Goal: Task Accomplishment & Management: Manage account settings

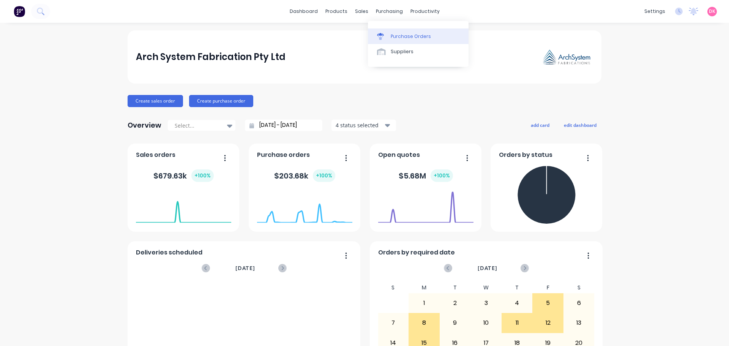
click at [398, 33] on div "Purchase Orders" at bounding box center [411, 36] width 40 height 7
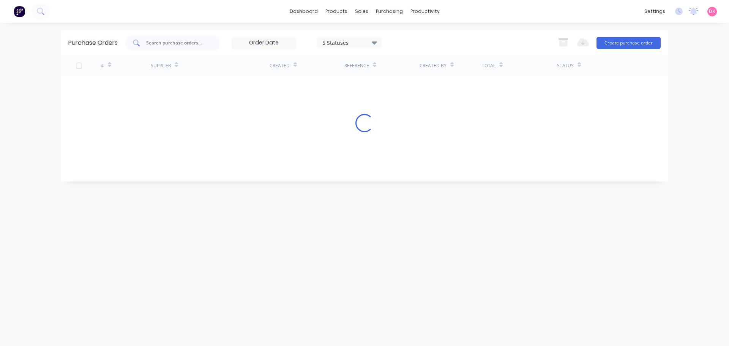
click at [172, 47] on div at bounding box center [172, 42] width 95 height 15
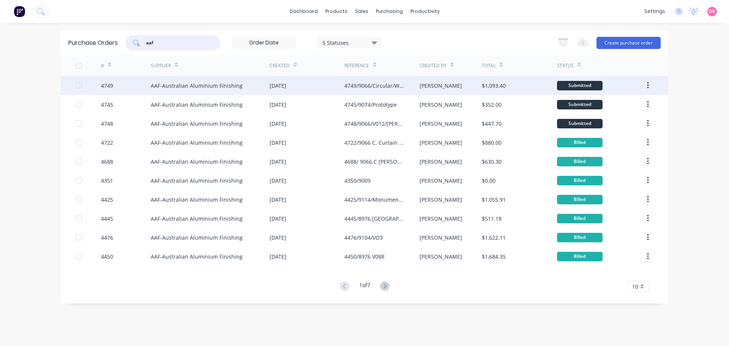
type input "aaf"
click at [139, 80] on div "4749" at bounding box center [126, 85] width 50 height 19
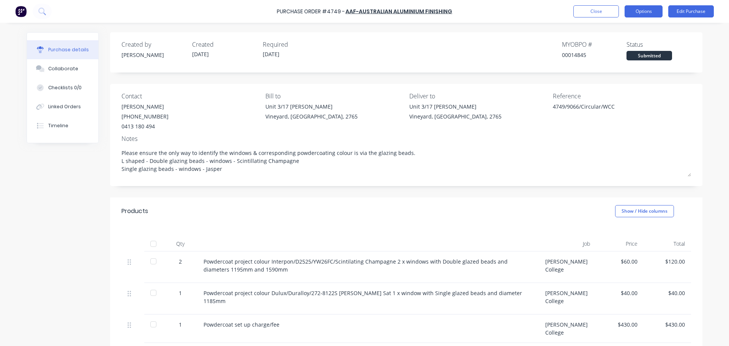
click at [646, 13] on button "Options" at bounding box center [644, 11] width 38 height 12
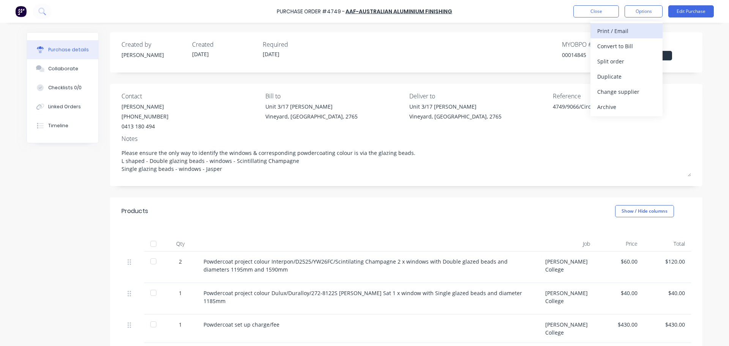
click at [617, 33] on div "Print / Email" at bounding box center [626, 30] width 58 height 11
click at [638, 44] on div "With pricing" at bounding box center [626, 46] width 58 height 11
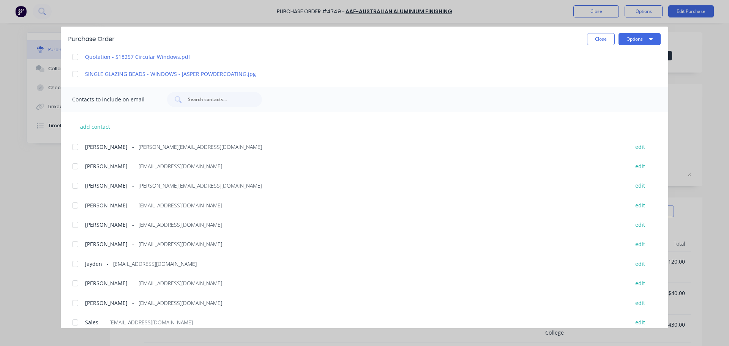
scroll to position [245, 0]
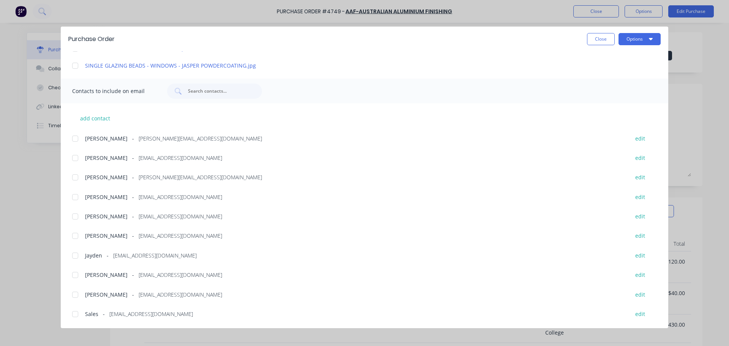
drag, startPoint x: 193, startPoint y: 297, endPoint x: 113, endPoint y: 284, distance: 81.1
click at [113, 284] on div "add contact Charles - charles@archsystem.com.au edit Clinton Kroutz - clinton@a…" at bounding box center [365, 211] width 608 height 216
copy span "richardwilson@aafonline.com.au"
drag, startPoint x: 182, startPoint y: 314, endPoint x: 110, endPoint y: 312, distance: 71.8
click at [110, 312] on div "Sales - nswadmin@aafonline.com.au" at bounding box center [353, 314] width 537 height 8
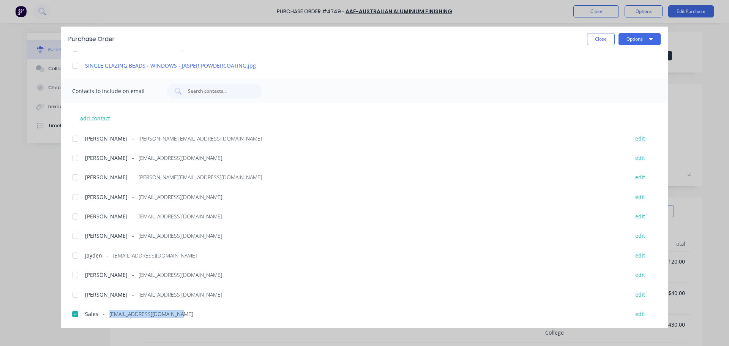
copy span "nswadmin@aafonline.com.au"
click at [603, 36] on button "Close" at bounding box center [601, 39] width 28 height 12
type textarea "x"
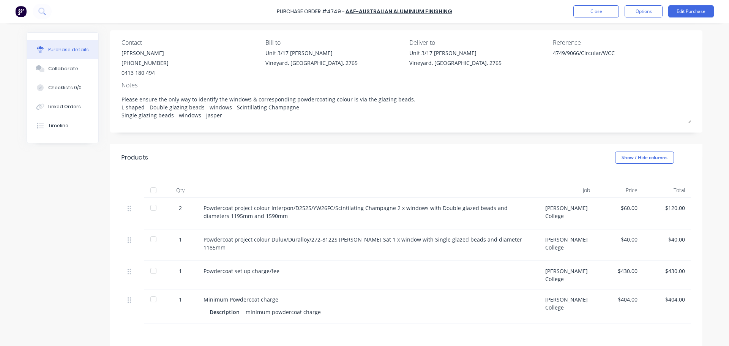
scroll to position [0, 0]
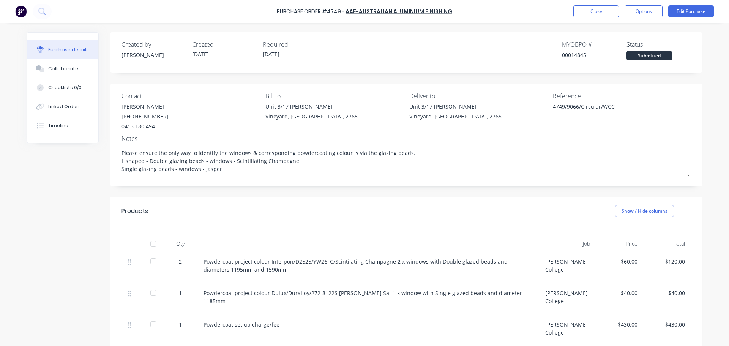
click at [22, 7] on img at bounding box center [20, 11] width 11 height 11
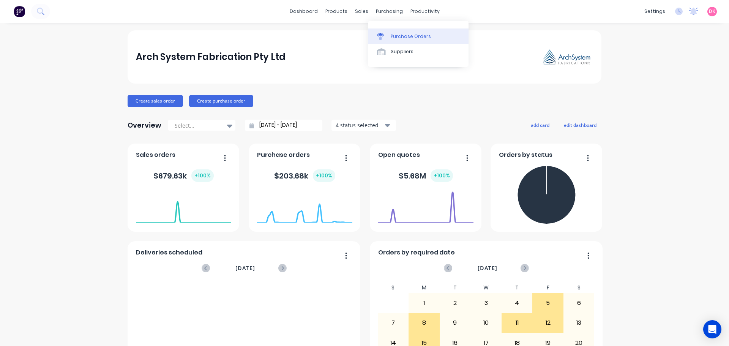
click at [391, 35] on div "Purchase Orders" at bounding box center [411, 36] width 40 height 7
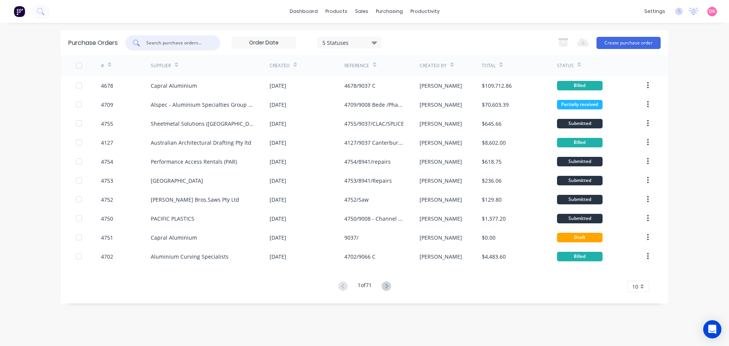
click at [181, 44] on input "text" at bounding box center [176, 43] width 63 height 8
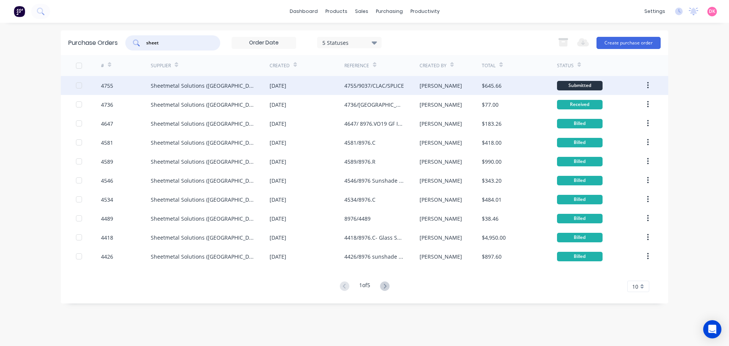
type input "sheet"
click at [235, 89] on div "Sheetmetal Solutions ([GEOGRAPHIC_DATA]) Pty Ltd" at bounding box center [203, 86] width 104 height 8
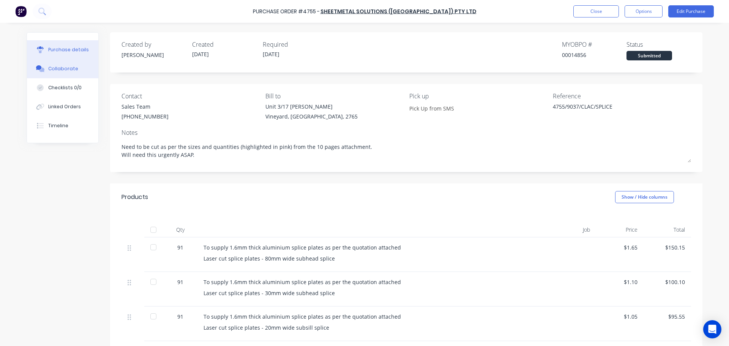
click at [53, 76] on button "Collaborate" at bounding box center [62, 68] width 71 height 19
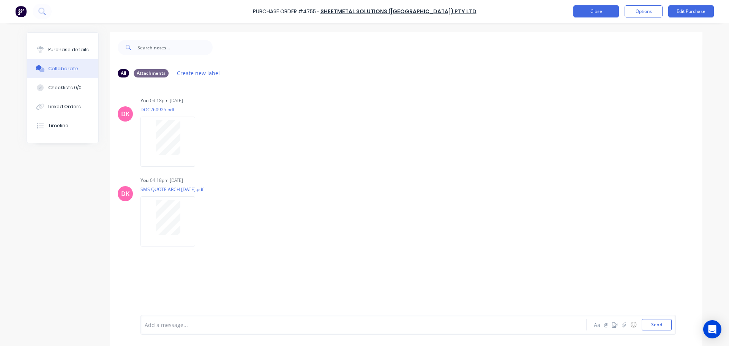
click at [591, 14] on button "Close" at bounding box center [596, 11] width 46 height 12
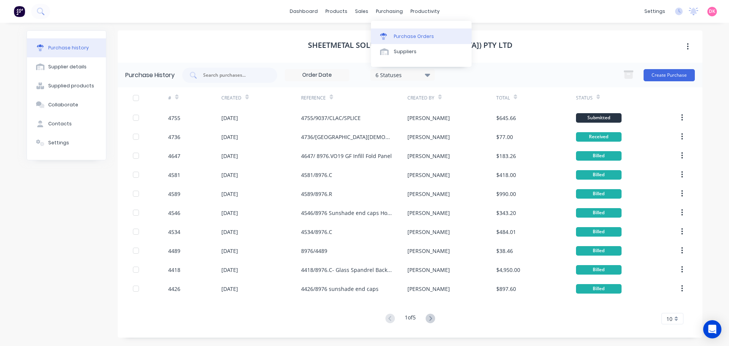
click at [394, 38] on div "Purchase Orders" at bounding box center [414, 36] width 40 height 7
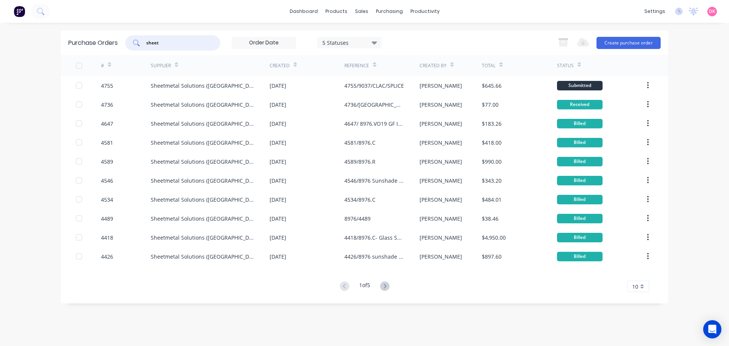
drag, startPoint x: 170, startPoint y: 45, endPoint x: 117, endPoint y: 37, distance: 54.1
click at [117, 37] on div "Purchase Orders sheet 5 Statuses 5 Statuses Export to Excel (XLSX) Create purch…" at bounding box center [365, 42] width 608 height 25
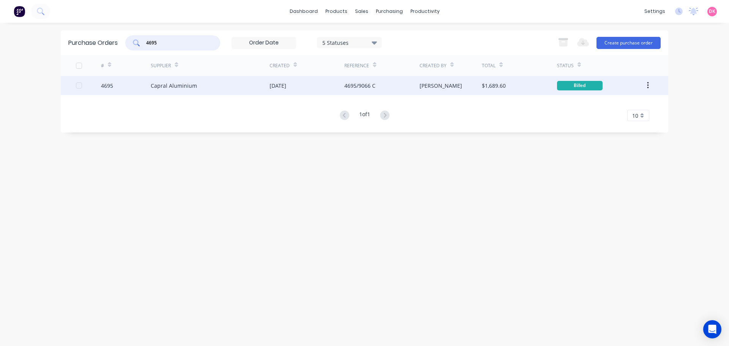
type input "4695"
click at [195, 82] on div "Capral Aluminium" at bounding box center [174, 86] width 46 height 8
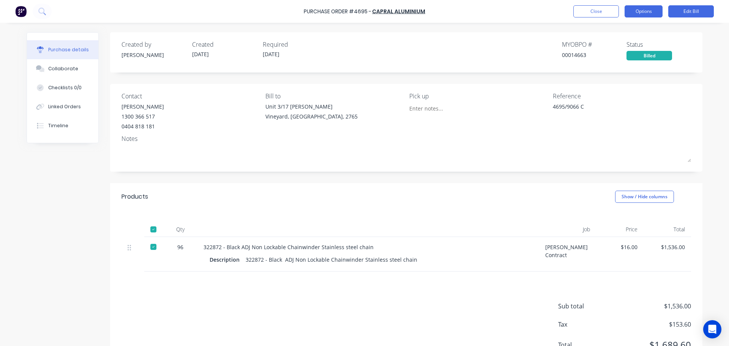
click at [641, 14] on button "Options" at bounding box center [644, 11] width 38 height 12
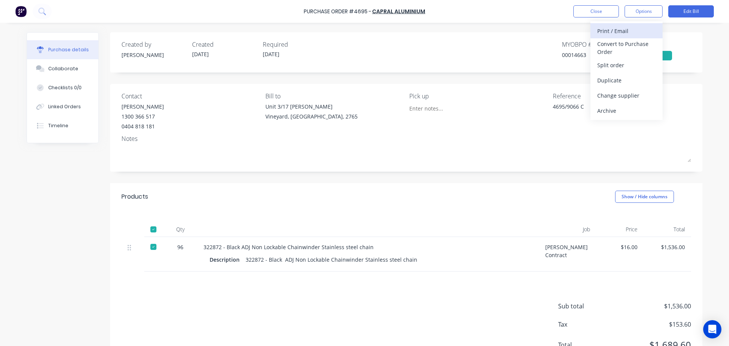
click at [612, 28] on div "Print / Email" at bounding box center [626, 30] width 58 height 11
click at [612, 41] on div "With pricing" at bounding box center [626, 46] width 58 height 11
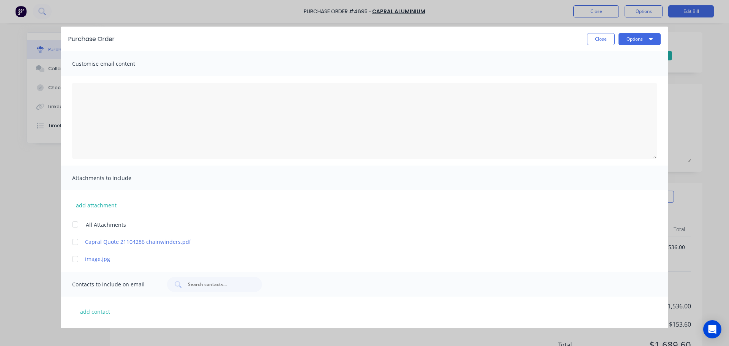
click at [639, 47] on div "Purchase Order Close Options" at bounding box center [365, 39] width 608 height 25
click at [640, 39] on button "Options" at bounding box center [640, 39] width 42 height 12
click at [615, 71] on div "Print" at bounding box center [624, 73] width 58 height 11
click at [599, 43] on button "Close" at bounding box center [601, 39] width 28 height 12
type textarea "x"
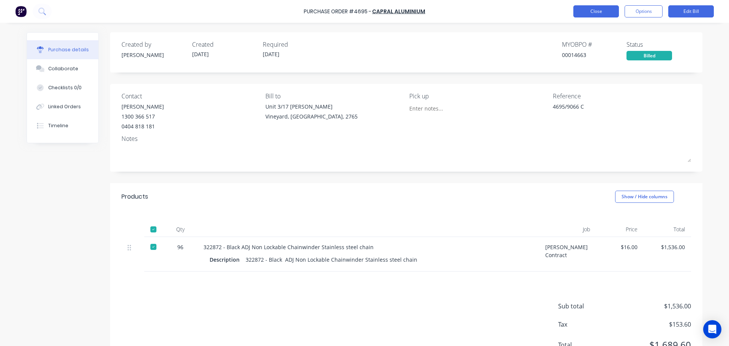
click at [596, 15] on button "Close" at bounding box center [596, 11] width 46 height 12
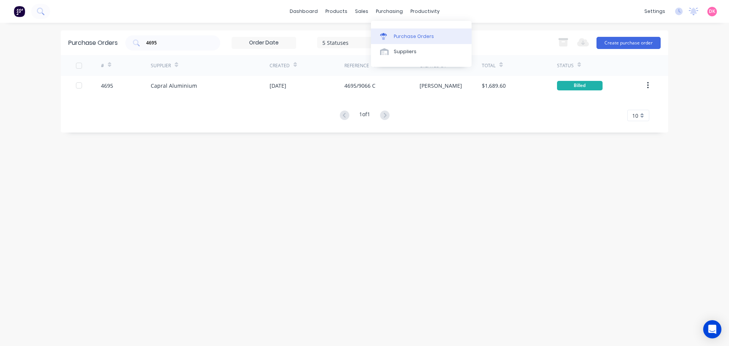
click at [399, 31] on link "Purchase Orders" at bounding box center [421, 35] width 101 height 15
click at [409, 37] on div "Purchase Orders" at bounding box center [414, 36] width 40 height 7
drag, startPoint x: 184, startPoint y: 44, endPoint x: 82, endPoint y: 39, distance: 101.5
click at [83, 40] on div "Purchase Orders 4695 5 Statuses 5 Statuses Export to Excel (XLSX) Create purcha…" at bounding box center [365, 42] width 608 height 25
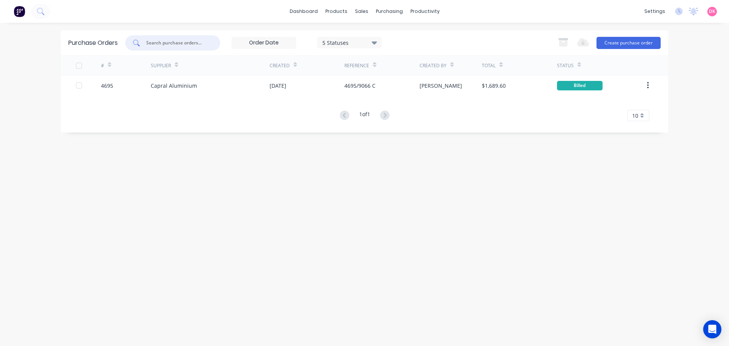
click at [232, 216] on div "Purchase Orders 5 Statuses 5 Statuses Export to Excel (XLSX) Create purchase or…" at bounding box center [365, 184] width 608 height 308
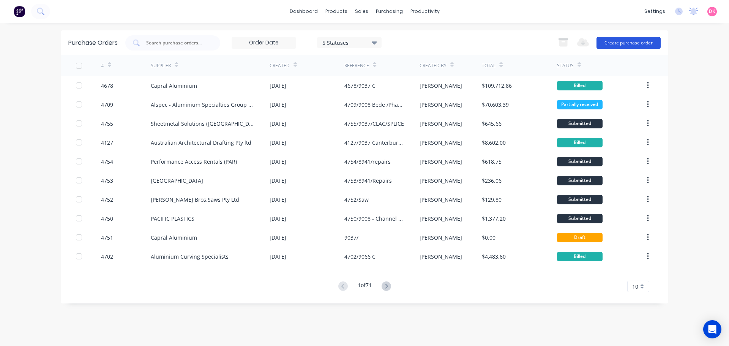
click at [628, 46] on button "Create purchase order" at bounding box center [629, 43] width 64 height 12
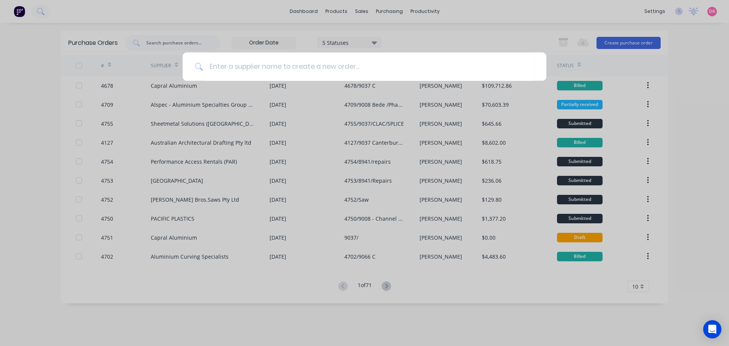
type input "b"
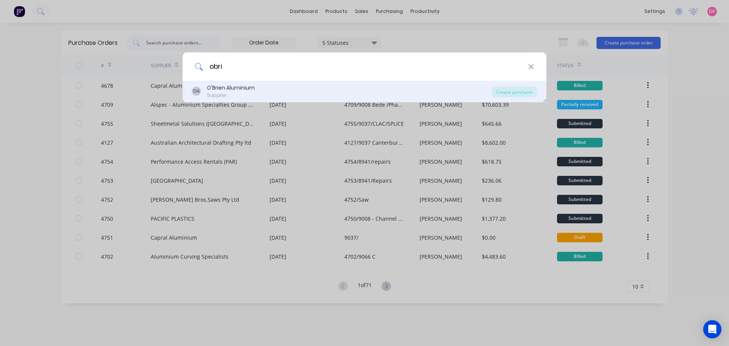
type input "obri"
click at [257, 93] on div "OA O'Brien Aluminium Supplier" at bounding box center [342, 91] width 300 height 15
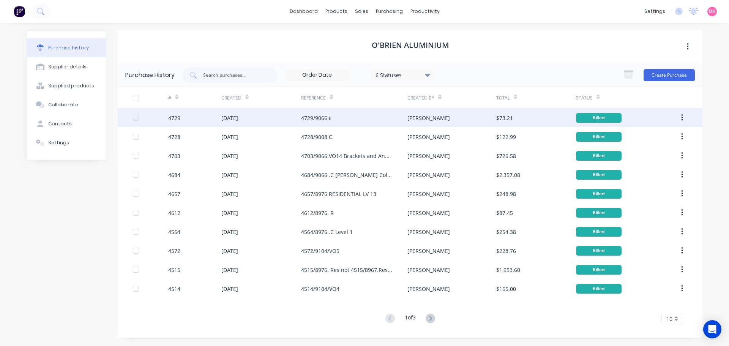
click at [269, 118] on div "[DATE]" at bounding box center [261, 117] width 80 height 19
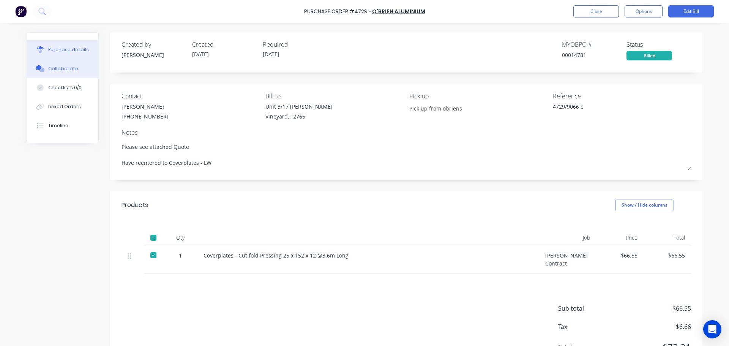
click at [66, 63] on button "Collaborate" at bounding box center [62, 68] width 71 height 19
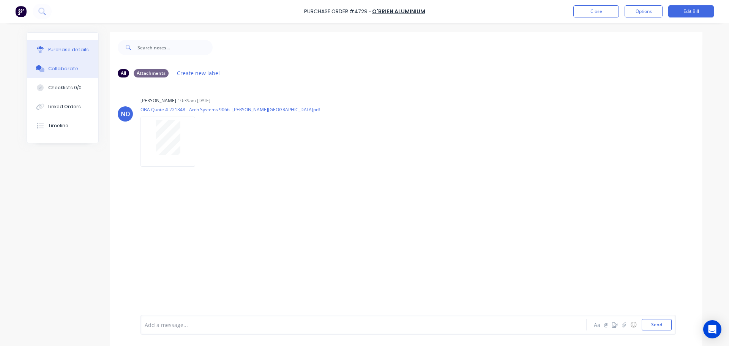
click at [57, 47] on div "Purchase details" at bounding box center [68, 49] width 41 height 7
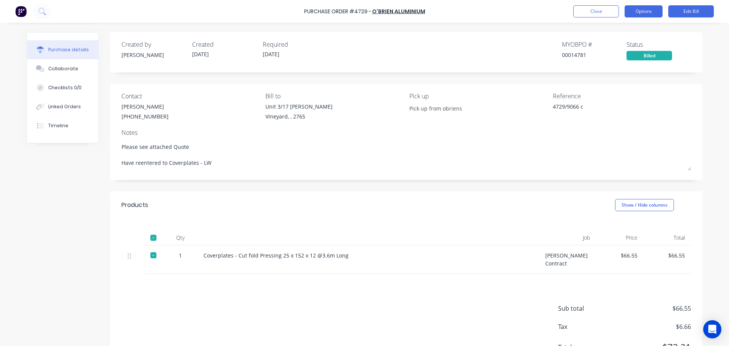
click at [635, 10] on button "Options" at bounding box center [644, 11] width 38 height 12
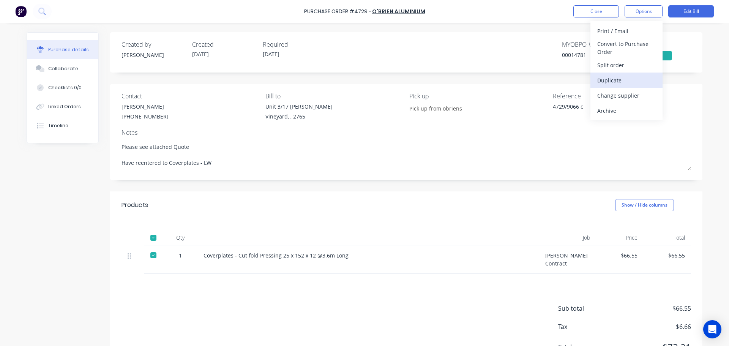
click at [616, 78] on div "Duplicate" at bounding box center [626, 80] width 58 height 11
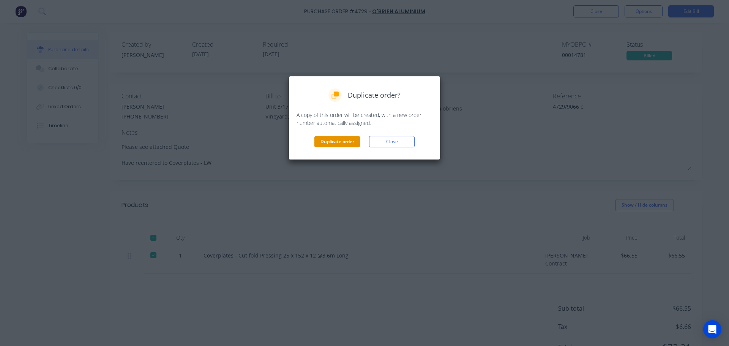
click at [339, 145] on button "Duplicate order" at bounding box center [337, 141] width 46 height 11
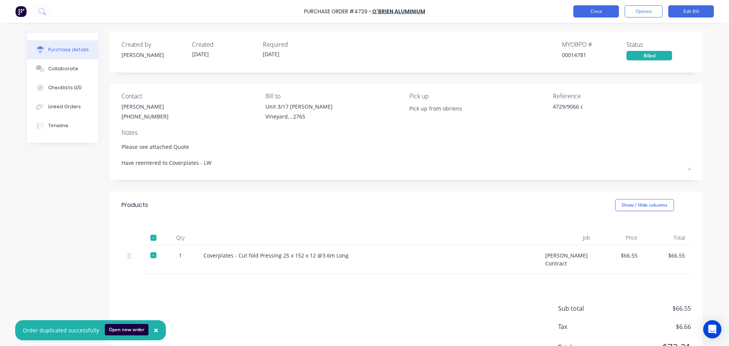
click at [603, 11] on button "Close" at bounding box center [596, 11] width 46 height 12
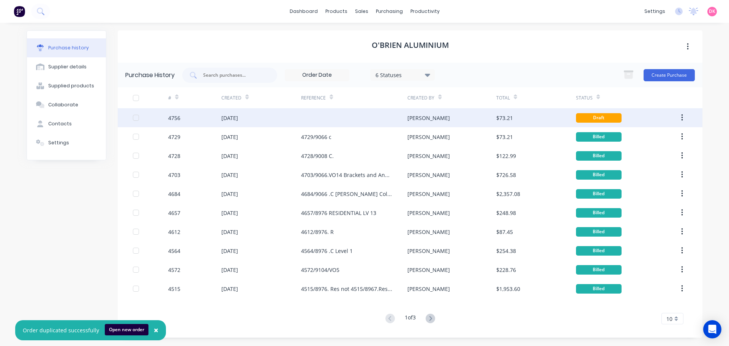
click at [300, 117] on div "[DATE]" at bounding box center [261, 117] width 80 height 19
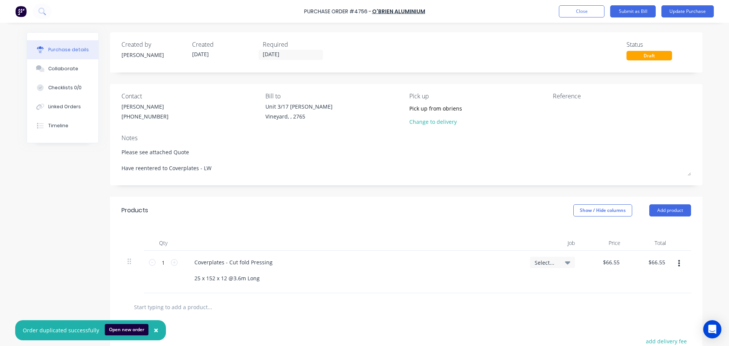
drag, startPoint x: 216, startPoint y: 168, endPoint x: 109, endPoint y: 159, distance: 106.7
click at [110, 159] on div "Contact [PERSON_NAME] [PHONE_NUMBER] Bill to [STREET_ADDRESS][PERSON_NAME][PERS…" at bounding box center [406, 134] width 592 height 101
type textarea "x"
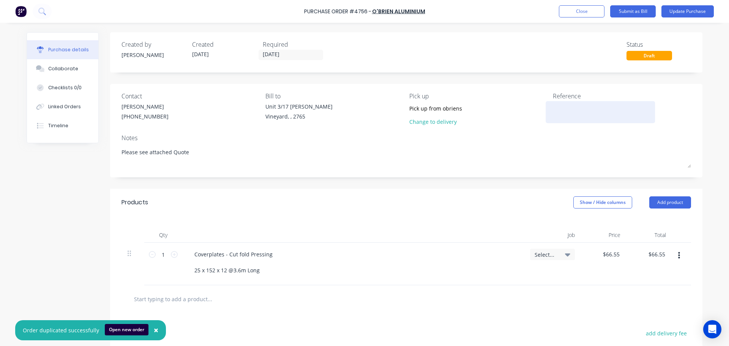
type textarea "Please see attached Quote"
type textarea "x"
type textarea "Please see attached Quote"
click at [553, 111] on textarea at bounding box center [600, 111] width 95 height 17
type textarea "4756/"
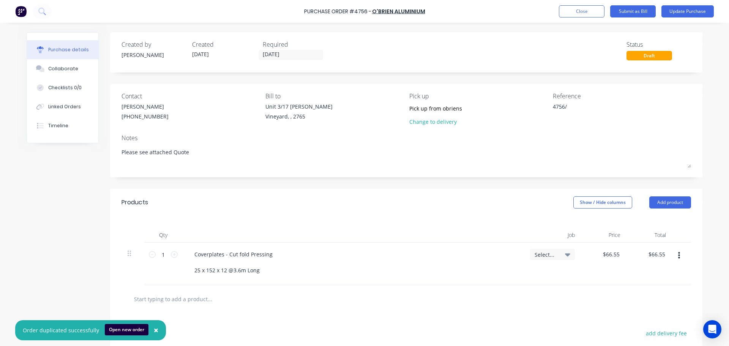
type textarea "x"
type textarea "4756/"
click at [574, 108] on textarea "4756/" at bounding box center [600, 111] width 95 height 17
type textarea "x"
type textarea "4756/9"
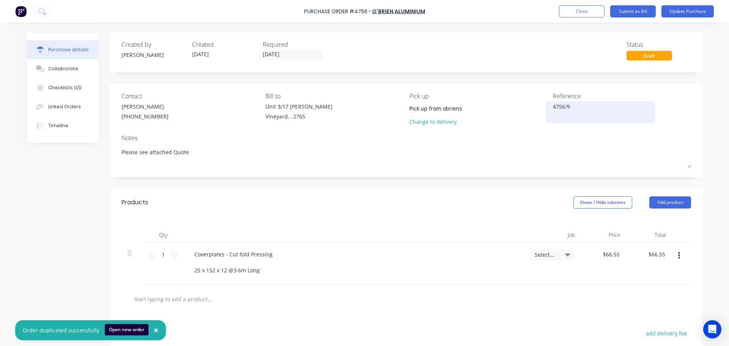
type textarea "x"
type textarea "4756/90"
type textarea "x"
type textarea "4756/906"
type textarea "x"
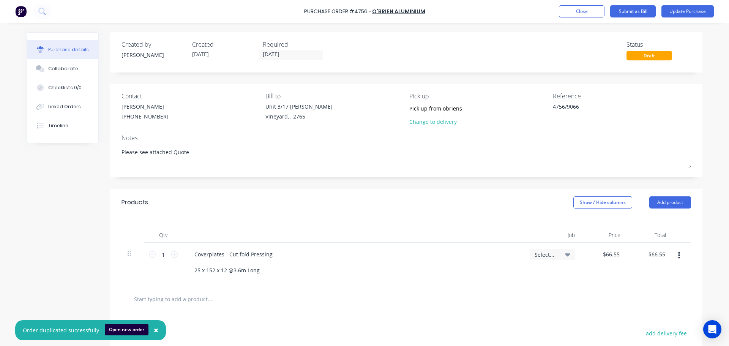
type textarea "4756/9066"
type textarea "x"
type textarea "4756/9066"
type textarea "x"
click at [580, 107] on textarea "4756/9066" at bounding box center [600, 111] width 95 height 17
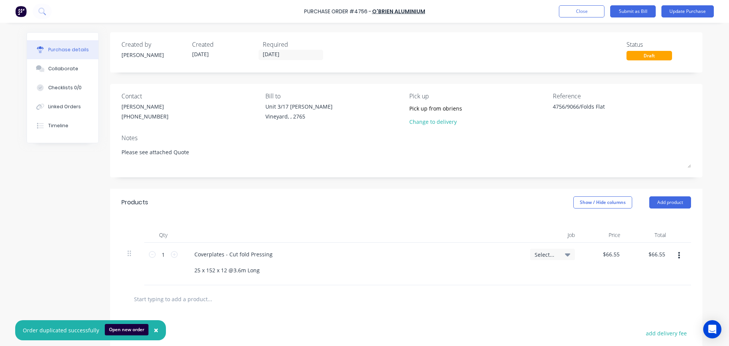
type textarea "4756/9066/Folds Flats"
type textarea "x"
click at [593, 106] on textarea "4756/9066/Folds Flats" at bounding box center [600, 111] width 95 height 17
type textarea "4756/9066/FoldsFlats"
type textarea "x"
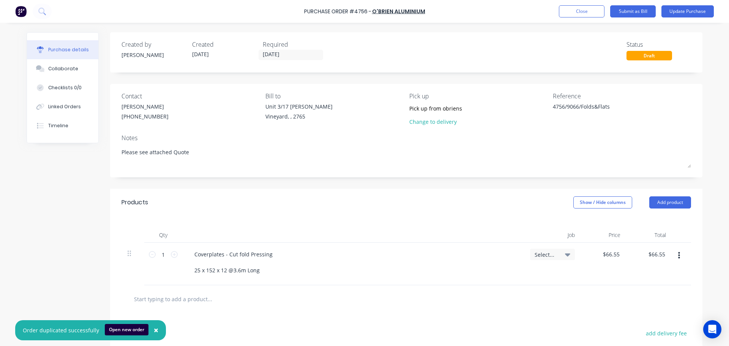
type textarea "4756/9066/Folds&Flats"
type textarea "x"
type textarea "4756/9066/Folds&Flats"
click at [597, 142] on div "Notes" at bounding box center [407, 137] width 570 height 9
click at [324, 219] on div "Qty Job Price Total 1 1 Coverplates - Cut fold Pressing 25 x 152 x 12 @3.6m Lon…" at bounding box center [406, 250] width 592 height 69
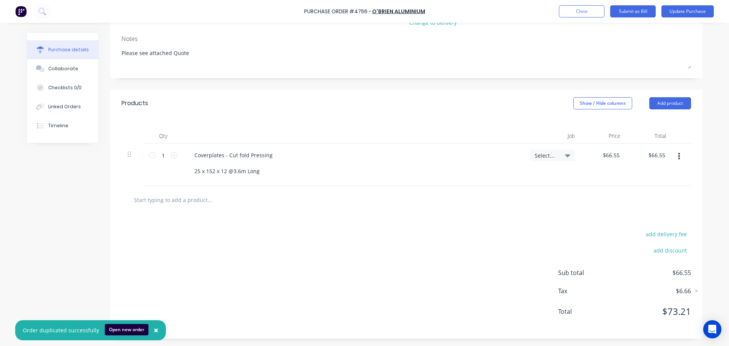
scroll to position [99, 0]
type textarea "x"
type input "66.55"
click at [616, 155] on input "66.55" at bounding box center [612, 154] width 17 height 11
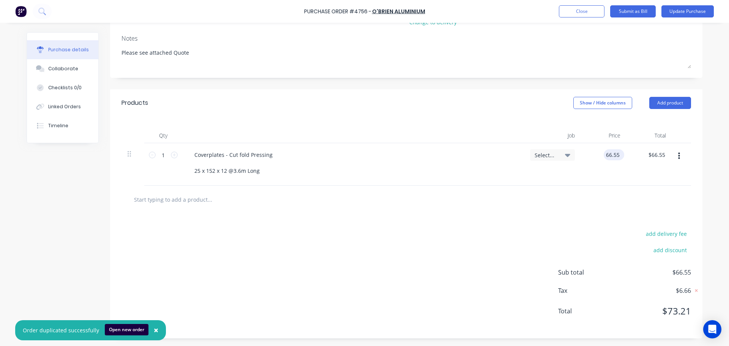
type textarea "x"
click at [616, 157] on input "66.55" at bounding box center [612, 154] width 17 height 11
type input "39.359167"
type textarea "x"
type input "$39.36"
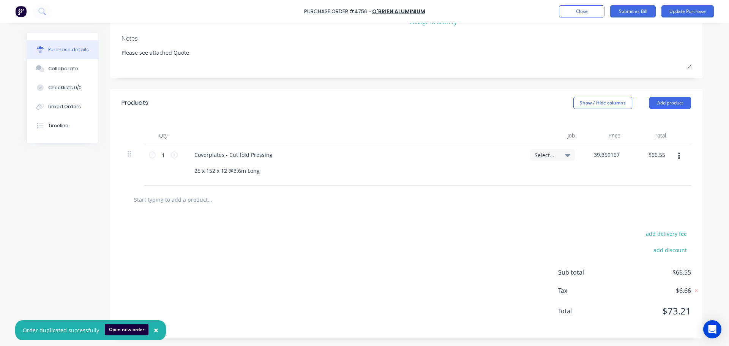
type input "$39.36"
click at [469, 256] on div "add delivery fee add discount Sub total $39.36 Tax $3.94 Total $43.30" at bounding box center [406, 275] width 592 height 125
click at [173, 156] on icon at bounding box center [174, 155] width 7 height 7
type textarea "x"
type input "2"
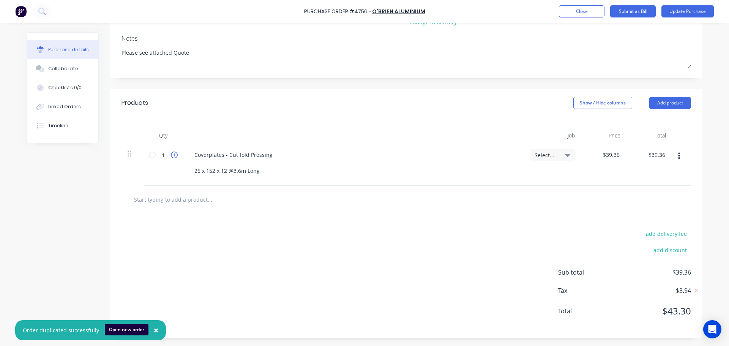
type input "$78.72"
click at [173, 156] on icon at bounding box center [174, 155] width 7 height 7
type textarea "x"
type input "3"
type input "$118.08"
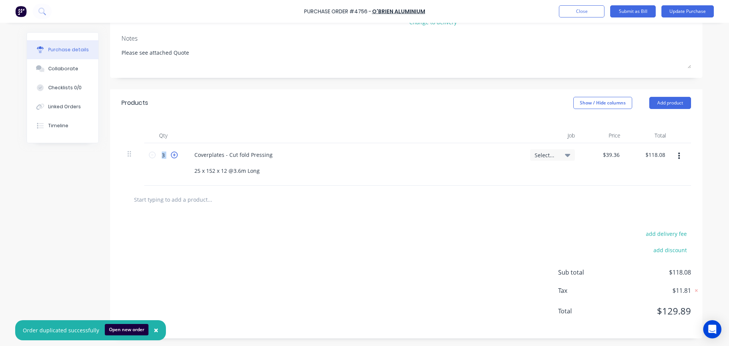
click at [173, 156] on icon at bounding box center [174, 155] width 7 height 7
type textarea "x"
type input "4"
type input "$157.44"
click at [163, 156] on input "4" at bounding box center [163, 154] width 15 height 11
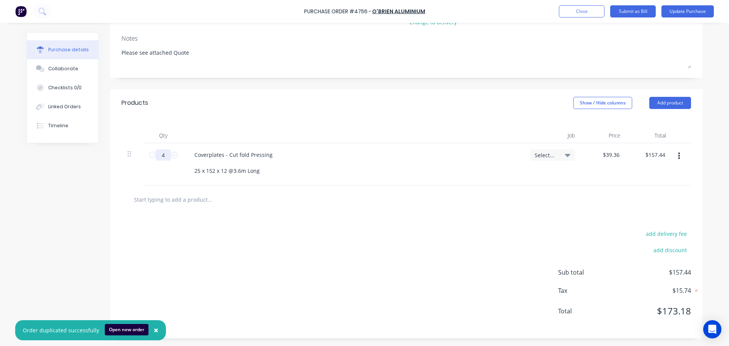
click at [163, 156] on input "4" at bounding box center [163, 154] width 15 height 11
type textarea "x"
type input "1"
type input "$39.36"
type textarea "x"
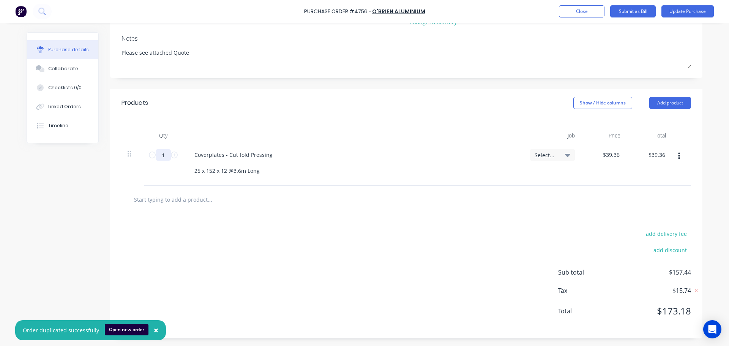
type input "12"
type input "$472.32"
type textarea "x"
type input "12"
click at [275, 201] on input "text" at bounding box center [210, 199] width 152 height 15
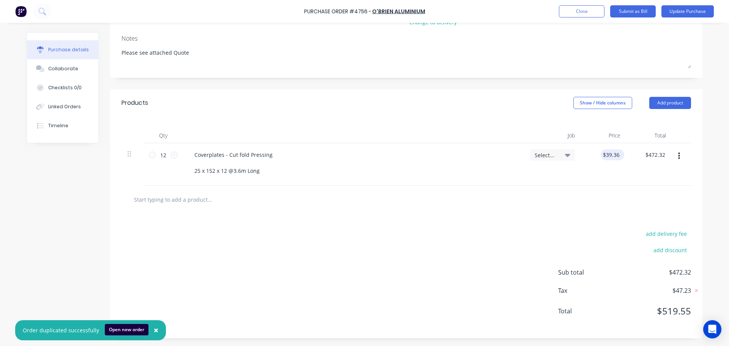
type textarea "x"
click at [613, 155] on input "39.36" at bounding box center [612, 154] width 17 height 11
type input "39.35"
type textarea "x"
type input "$39.35"
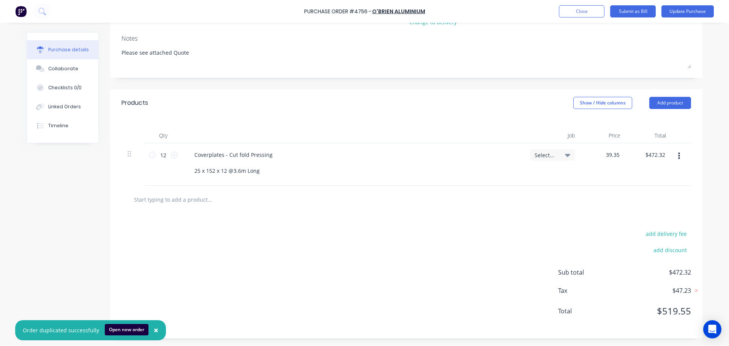
type input "$472.20"
click at [504, 224] on div "add delivery fee add discount Sub total $472.20 Tax $47.22 Total $519.42" at bounding box center [406, 275] width 592 height 125
type textarea "x"
click at [614, 151] on input "39.35" at bounding box center [611, 154] width 21 height 11
type input "39.355"
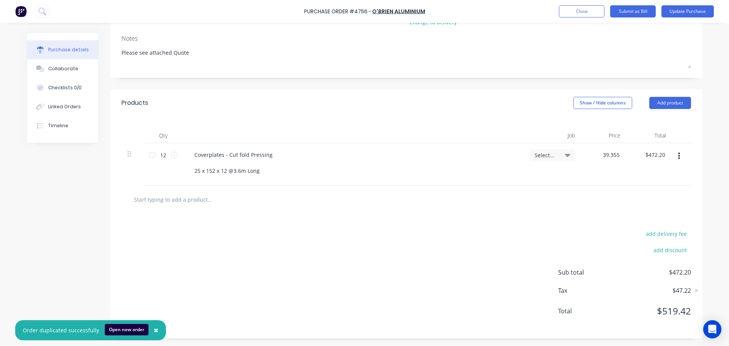
type textarea "x"
type input "$39.36"
type input "$472.32"
click at [391, 219] on div "add delivery fee add discount Sub total $472.32 Tax $47.23 Total $519.55" at bounding box center [406, 275] width 592 height 125
type textarea "x"
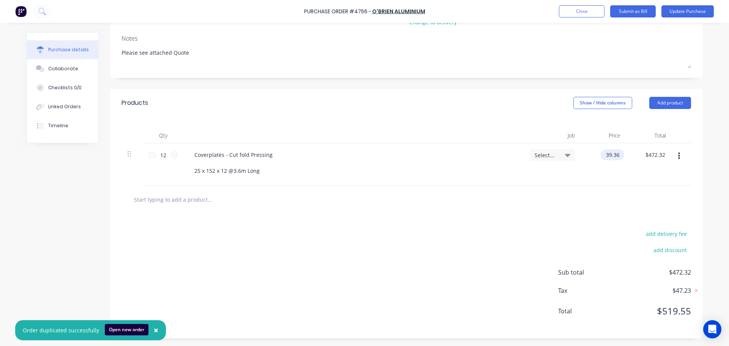
click at [612, 157] on input "39.36" at bounding box center [611, 154] width 21 height 11
type input "39.352"
type textarea "x"
type input "$39.35"
type input "$472.20"
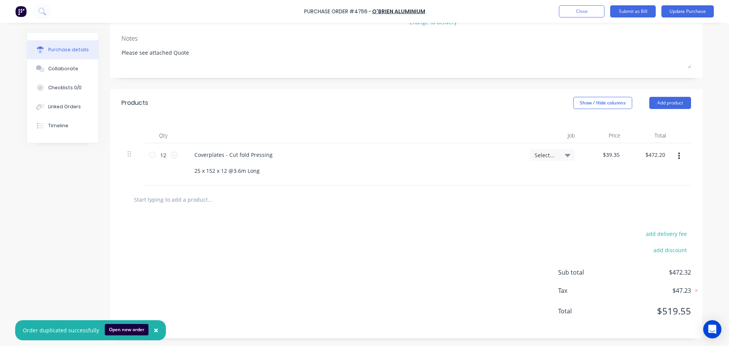
click at [453, 230] on div "add delivery fee add discount Sub total $472.32 Tax $47.23 Total $519.55" at bounding box center [406, 275] width 592 height 125
click at [627, 152] on div "$472.20 $472.20" at bounding box center [650, 164] width 46 height 43
type textarea "x"
click at [616, 153] on input "39.35" at bounding box center [612, 154] width 17 height 11
type input "39.36"
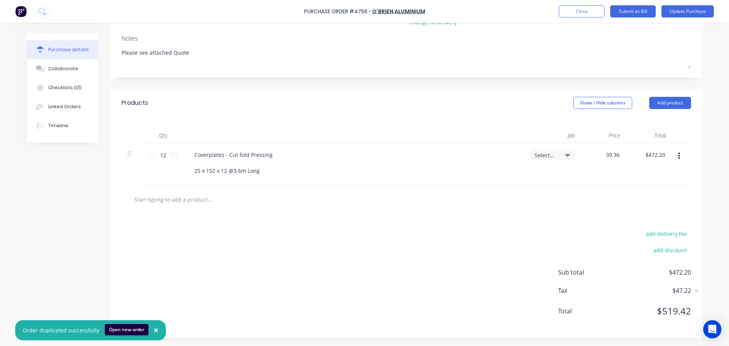
type textarea "x"
type input "$39.36"
type input "$472.32"
click at [416, 264] on div "add delivery fee add discount Sub total $472.20 Tax $47.22 Total $519.42" at bounding box center [406, 275] width 592 height 125
click at [167, 201] on input "text" at bounding box center [210, 199] width 152 height 15
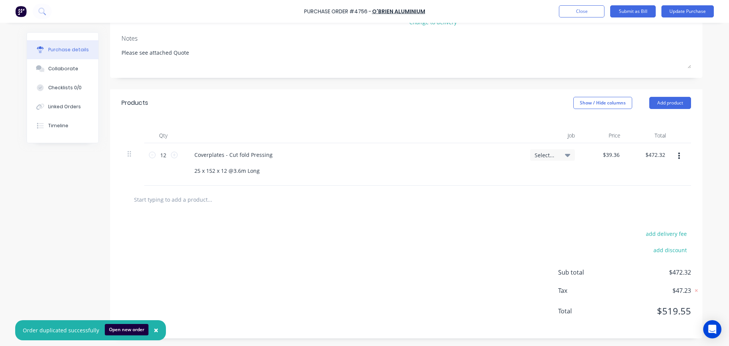
type textarea "x"
type input "c"
type textarea "x"
type input "co"
type textarea "x"
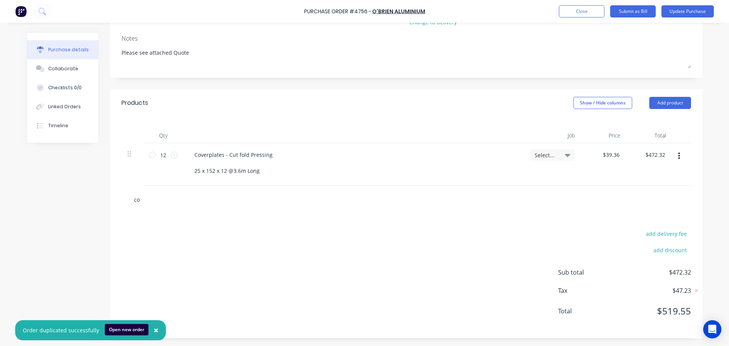
type input "cov"
type textarea "x"
type input "cove"
type textarea "x"
type input "cover"
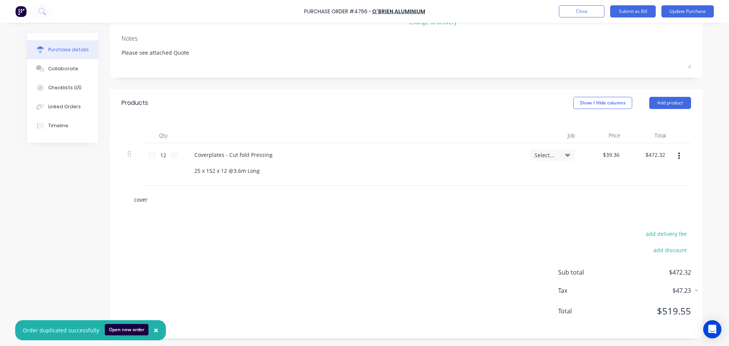
type textarea "x"
type input "coverp"
type textarea "x"
type input "coverpl"
type textarea "x"
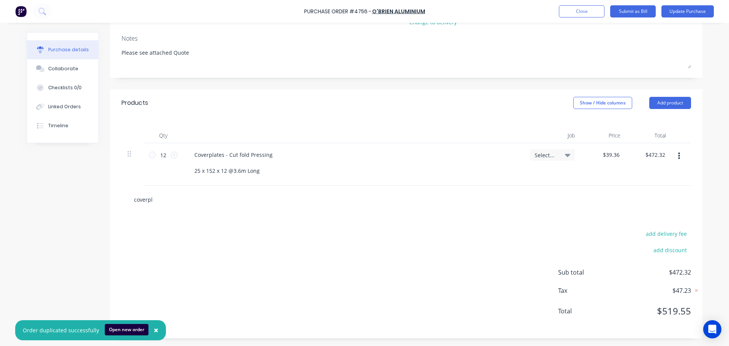
type input "coverpla"
type textarea "x"
type input "coverplat"
type textarea "x"
type input "coverplate"
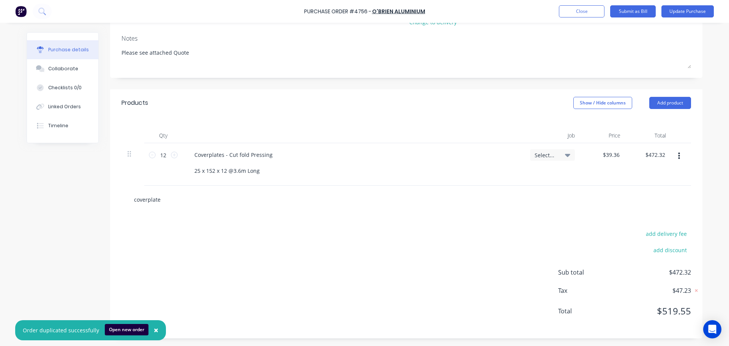
type textarea "x"
type input "coverplates"
type textarea "x"
type input "coverplates"
type textarea "x"
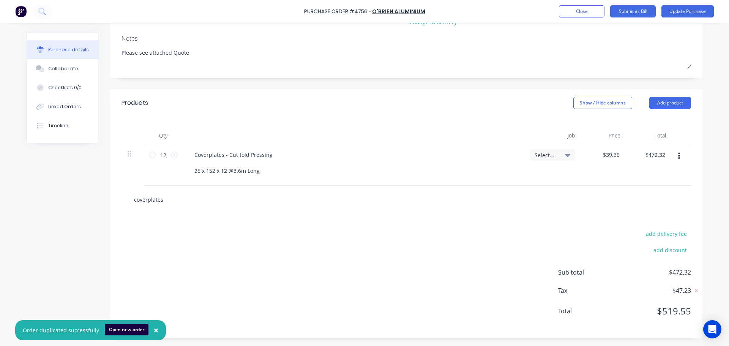
type input "coverplates -"
type textarea "x"
type input "coverplates -"
type textarea "x"
type input "coverplates - c"
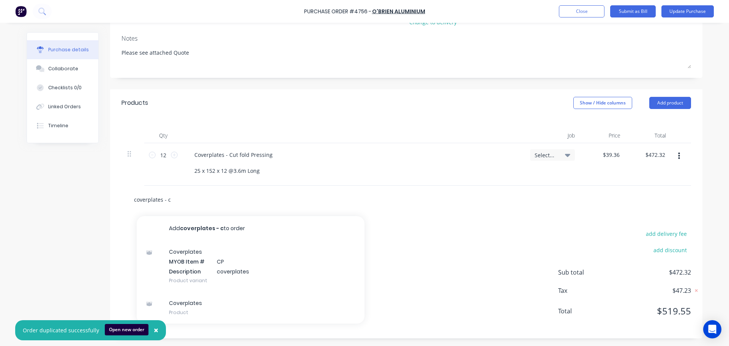
type textarea "x"
type input "coverplates - cu"
type textarea "x"
type input "coverplates - cut"
type textarea "x"
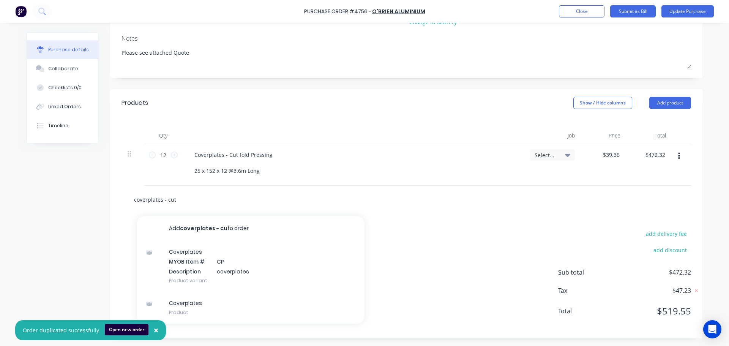
type input "coverplates - cut"
type textarea "x"
type input "coverplates - cut"
type textarea "x"
type input "coverplates - cu"
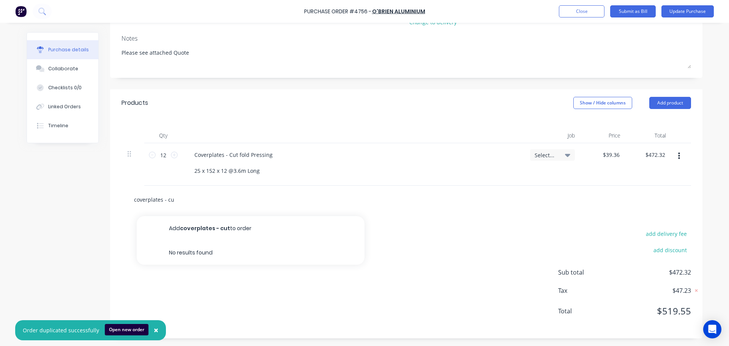
type textarea "x"
type input "coverplates - c"
type textarea "x"
type input "coverplates -"
type textarea "x"
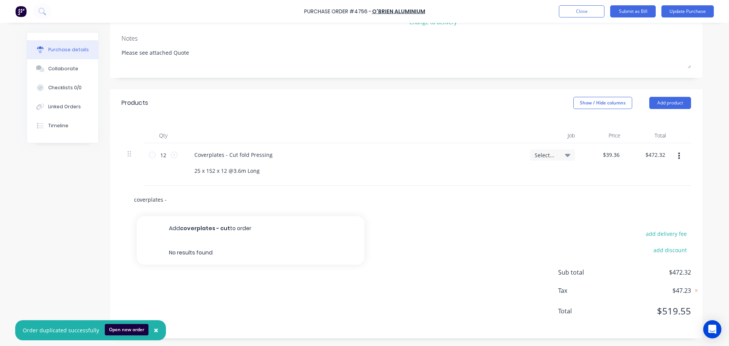
type input "coverplates -"
type textarea "x"
type input "coverplates"
type textarea "x"
type input "coverplates"
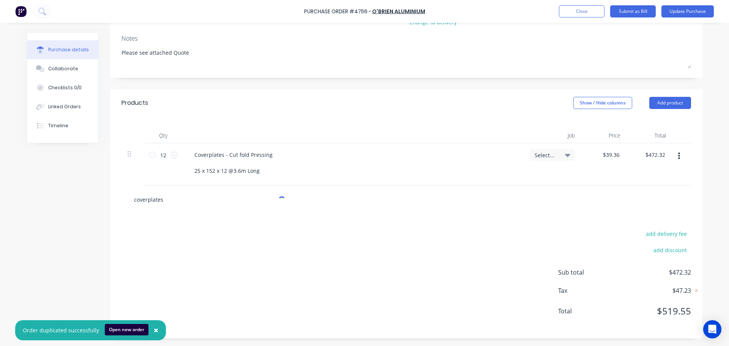
type textarea "x"
type input "coverplate"
type textarea "x"
type input "coverplat"
type textarea "x"
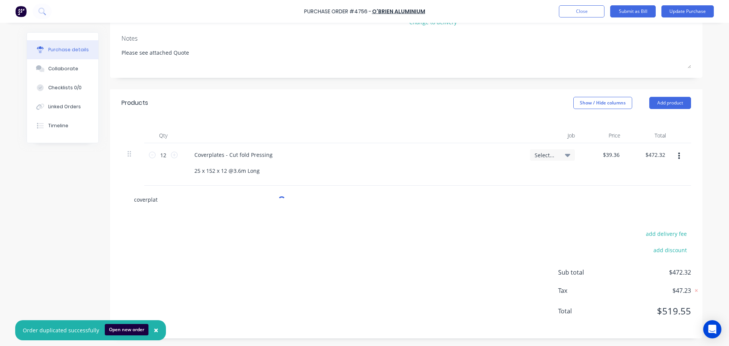
type input "coverpla"
type textarea "x"
type input "coverpl"
type textarea "x"
type input "coverp"
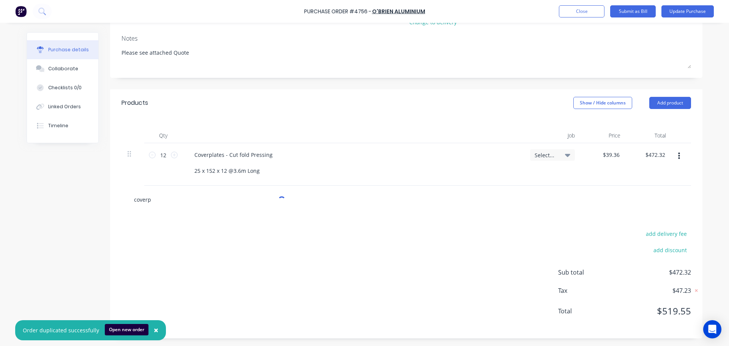
type textarea "x"
type input "cover"
type textarea "x"
type input "cove"
type textarea "x"
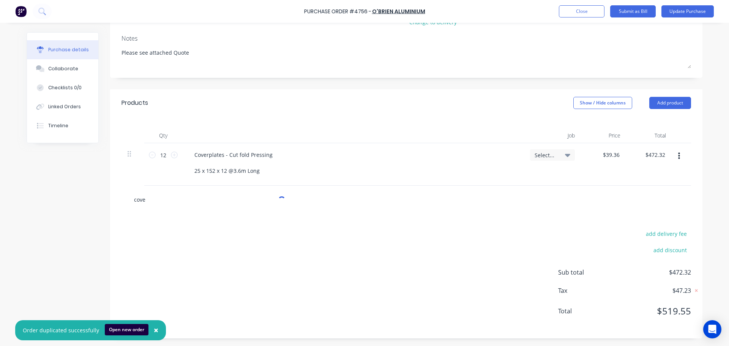
type input "cov"
type textarea "x"
type input "co"
type textarea "x"
type input "c"
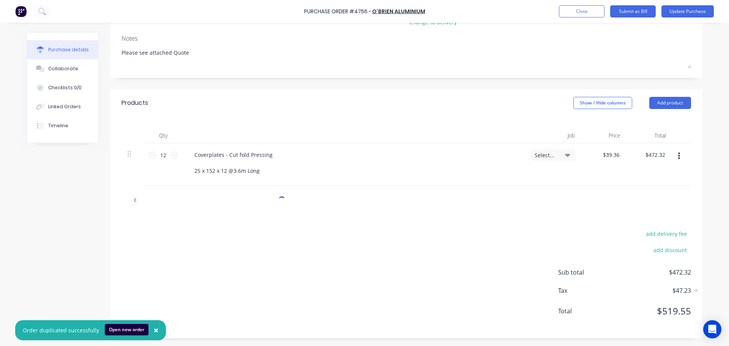
type textarea "x"
type input "c"
type textarea "x"
type input "co"
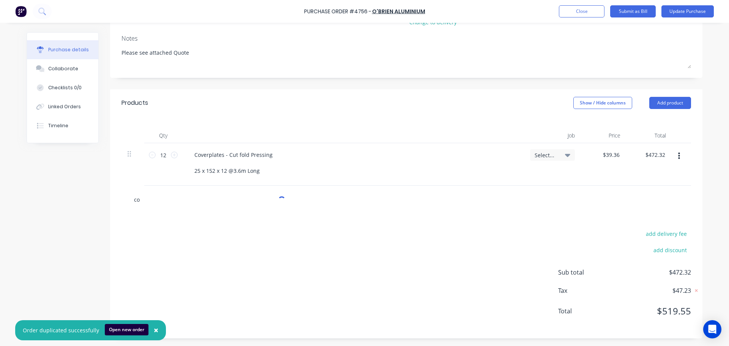
type textarea "x"
type input "cov"
type textarea "x"
type input "cove"
type textarea "x"
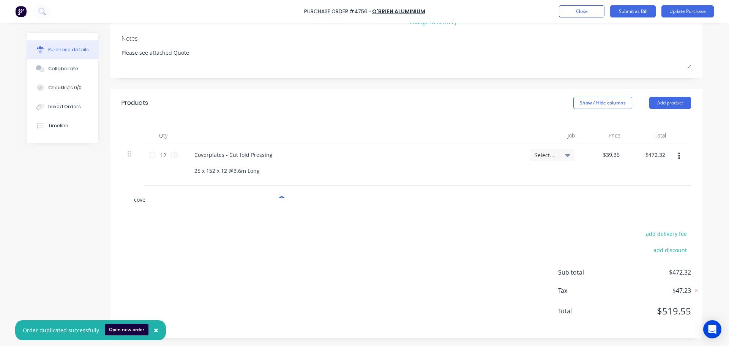
type input "cover"
type textarea "x"
type input "coverp"
type textarea "x"
type input "coverpl"
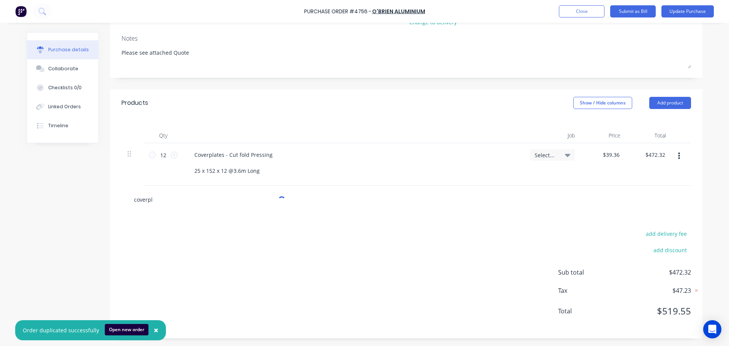
type textarea "x"
type input "coverpla"
type textarea "x"
type input "coverplat"
type textarea "x"
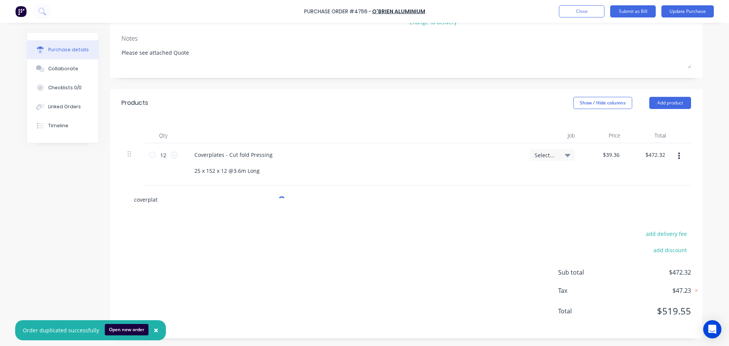
type input "coverplate"
type textarea "x"
type input "coverplates"
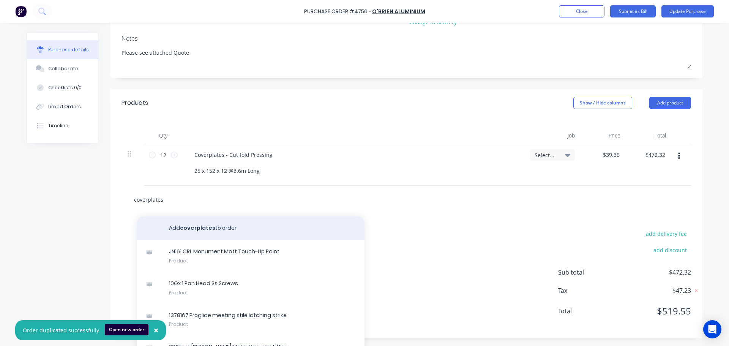
scroll to position [0, 0]
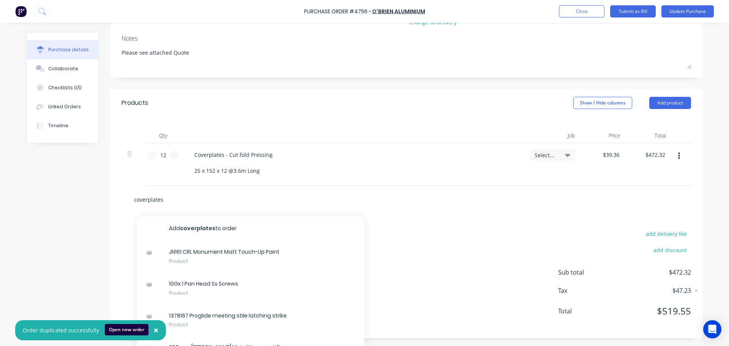
type textarea "x"
type input "coverplates"
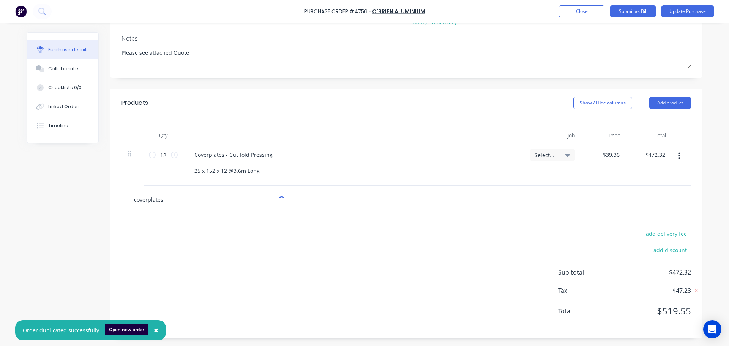
type textarea "x"
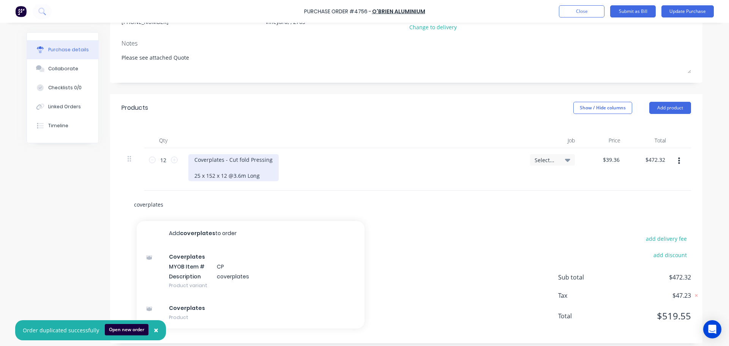
scroll to position [99, 0]
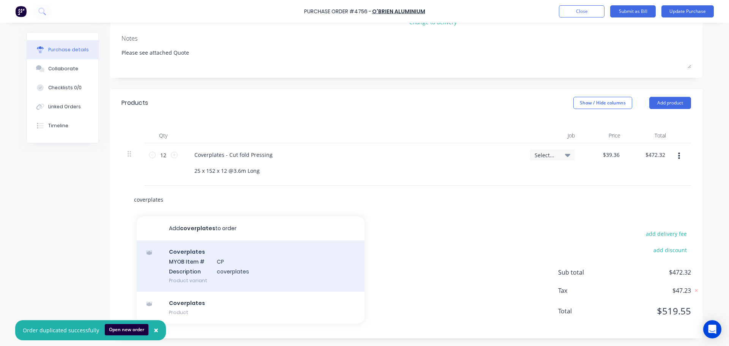
type input "coverplates"
click at [249, 254] on div "Coverplates MYOB Item # CP Description coverplates Product variant" at bounding box center [251, 265] width 228 height 51
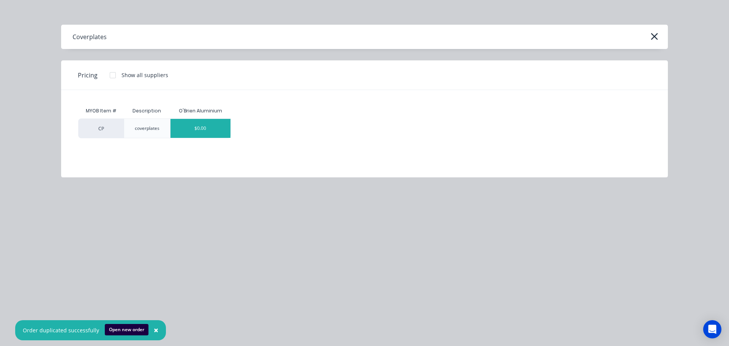
click at [209, 131] on div "$0.00" at bounding box center [200, 128] width 60 height 19
type textarea "x"
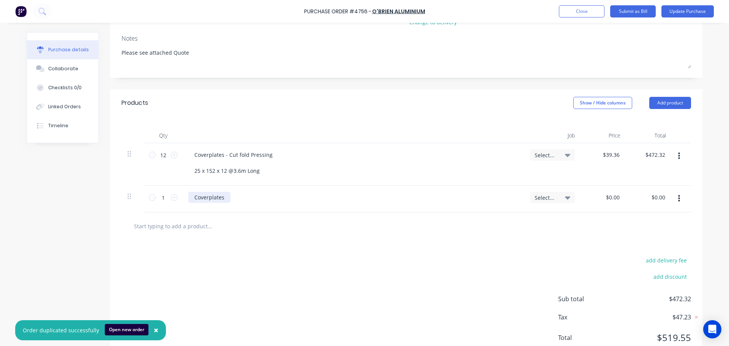
click at [224, 196] on div "Coverplates" at bounding box center [209, 197] width 42 height 11
click at [216, 155] on div "Coverplates - Cut fold Pressing 25 x 152 x 12 @3.6m Long" at bounding box center [233, 162] width 90 height 27
click at [223, 197] on div "Coverplates" at bounding box center [209, 197] width 42 height 11
type textarea "x"
drag, startPoint x: 221, startPoint y: 198, endPoint x: 189, endPoint y: 196, distance: 31.9
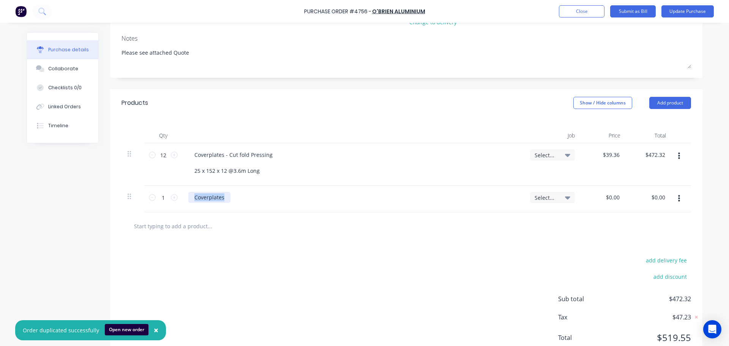
click at [189, 196] on div "Coverplates" at bounding box center [209, 197] width 42 height 11
click at [678, 199] on icon "button" at bounding box center [679, 198] width 2 height 7
click at [634, 260] on button "Delete" at bounding box center [655, 264] width 65 height 15
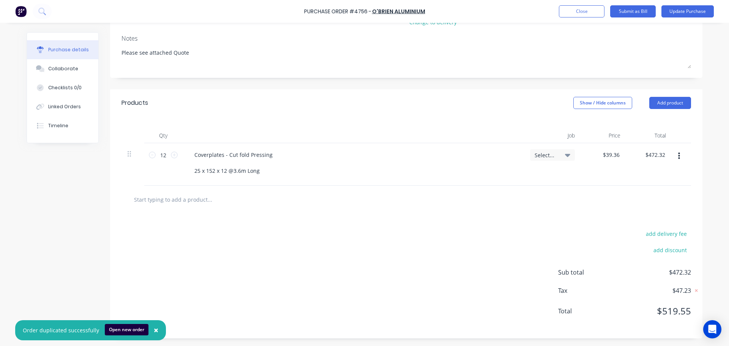
click at [215, 193] on input "text" at bounding box center [210, 199] width 152 height 15
type textarea "x"
type input "a"
type textarea "x"
type input "ap"
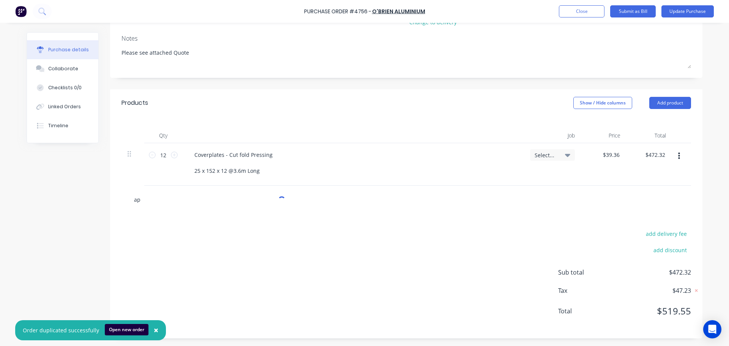
type textarea "x"
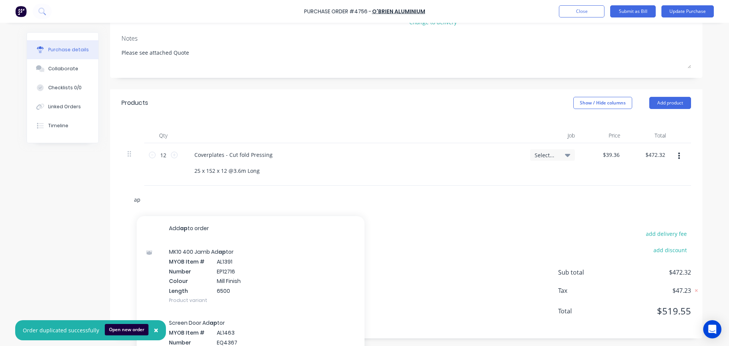
type input "ap0"
type textarea "x"
type input "ap00"
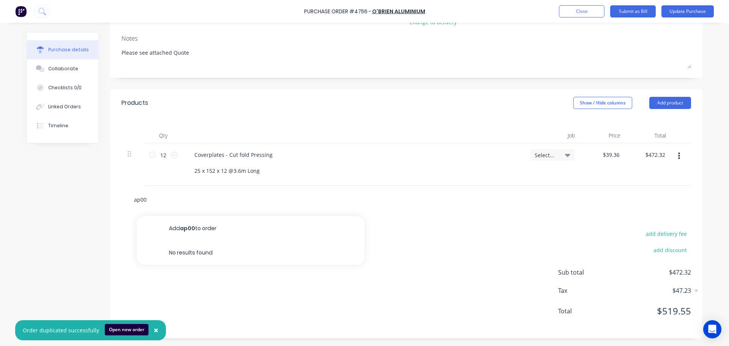
type textarea "x"
type input "a"
type textarea "x"
type input "f"
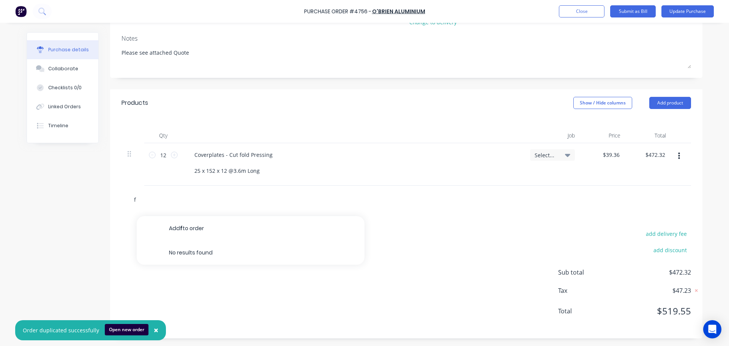
type textarea "x"
type input "fl"
type textarea "x"
type input "fla"
type textarea "x"
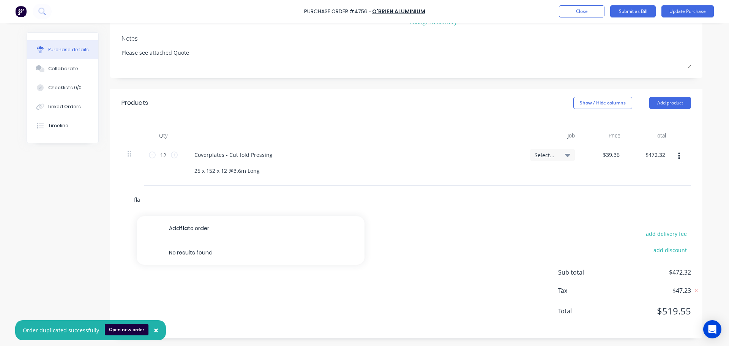
type input "flat"
type textarea "x"
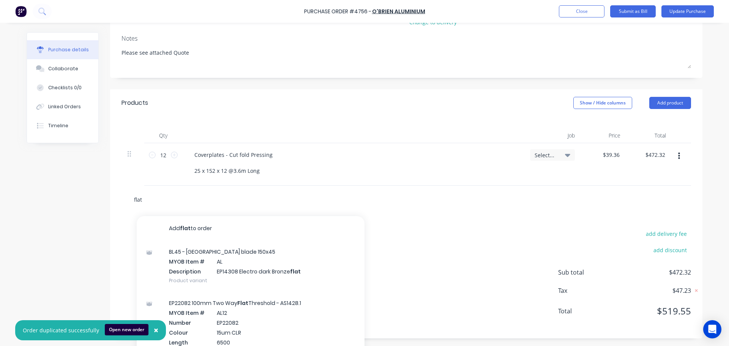
type input "flats"
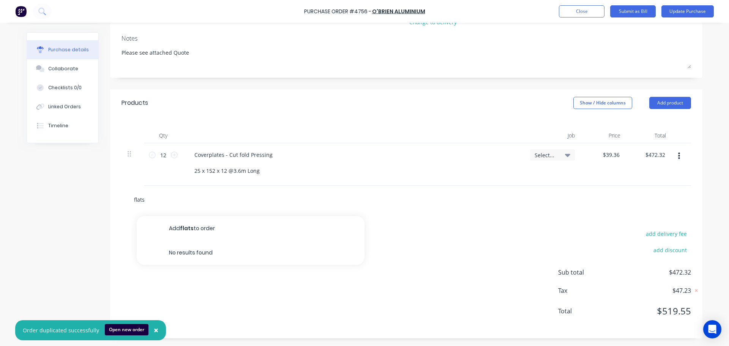
type textarea "x"
click at [192, 197] on input "text" at bounding box center [210, 199] width 152 height 15
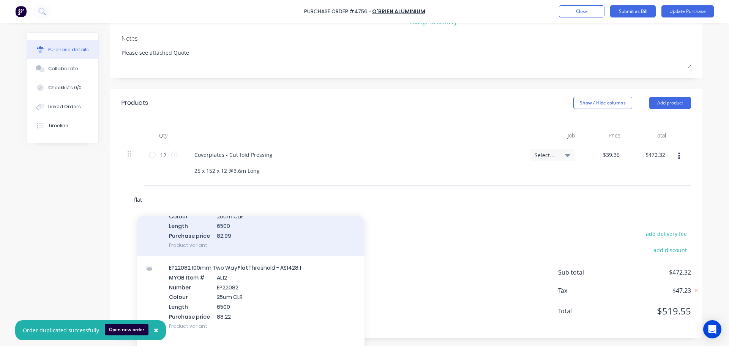
scroll to position [228, 0]
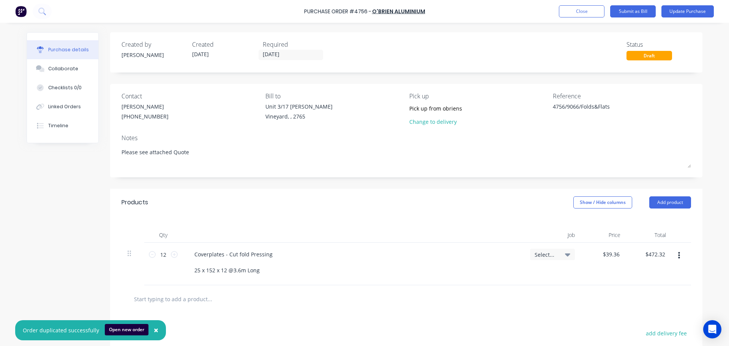
scroll to position [99, 0]
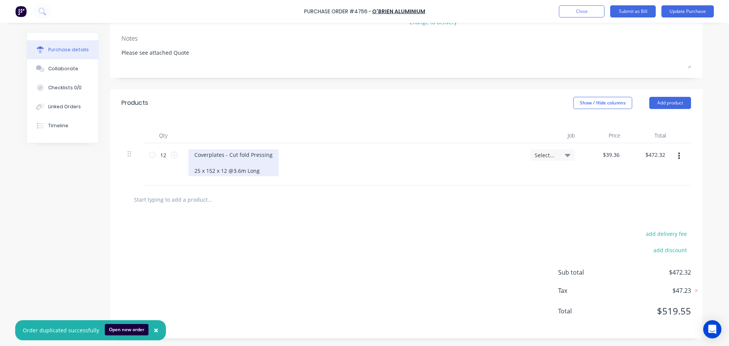
type textarea "x"
drag, startPoint x: 264, startPoint y: 172, endPoint x: 188, endPoint y: 170, distance: 76.3
click at [188, 170] on div "Coverplates - Cut fold Pressing 25 x 152 x 12 @3.6m Long" at bounding box center [233, 162] width 90 height 27
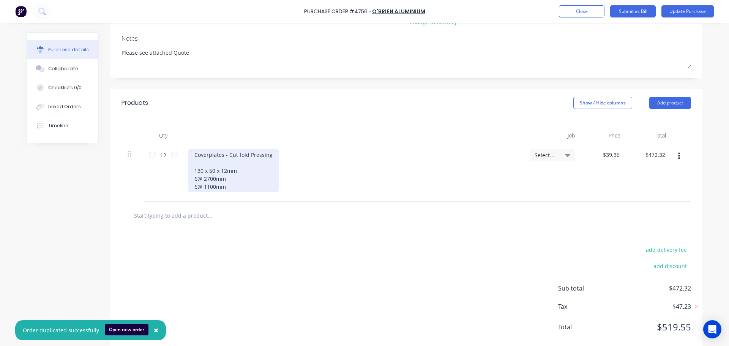
click at [194, 178] on div "Coverplates - Cut fold Pressing 130 x 50 x 12mm 6@ 2700mm 6@ 1100mm" at bounding box center [233, 170] width 90 height 43
click at [194, 185] on div "Coverplates - Cut fold Pressing 130 x 50 x 12mm 6 @ 2700mm 6@ 1100mm" at bounding box center [233, 170] width 90 height 43
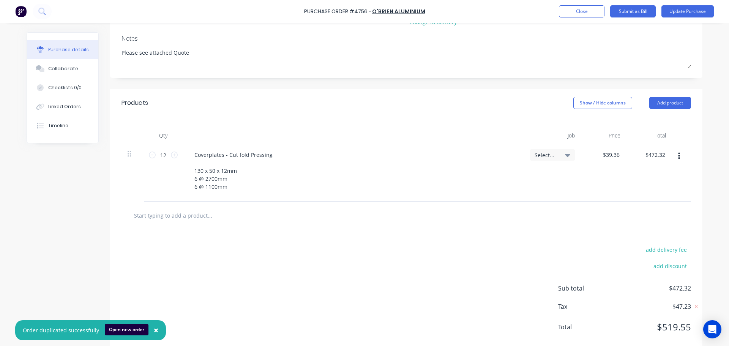
click at [335, 178] on div "Coverplates - Cut fold Pressing 130 x 50 x 12mm 6 @ 2700mm 6 @ 1100mm" at bounding box center [353, 170] width 330 height 43
type textarea "x"
click at [192, 219] on input "text" at bounding box center [210, 215] width 152 height 15
type input "c"
type textarea "x"
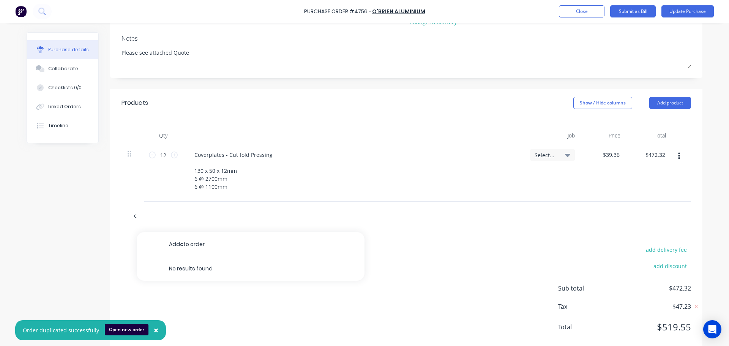
type input "co"
type textarea "x"
type input "cov"
type textarea "x"
type input "cove"
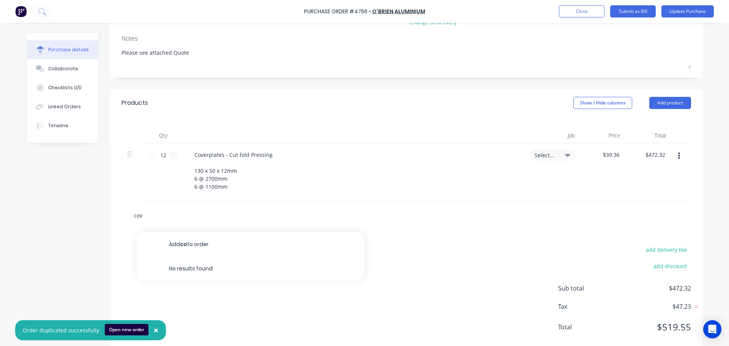
type textarea "x"
type input "cover"
type textarea "x"
type input "coverp"
type textarea "x"
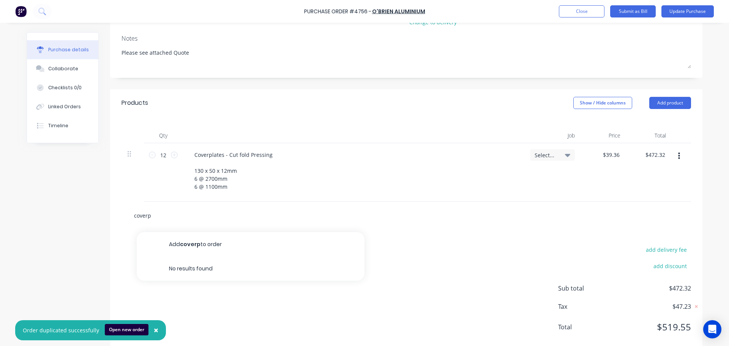
type input "coverpl"
type textarea "x"
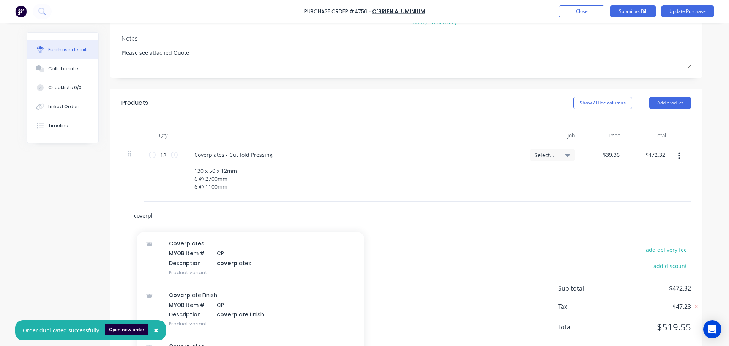
scroll to position [76, 0]
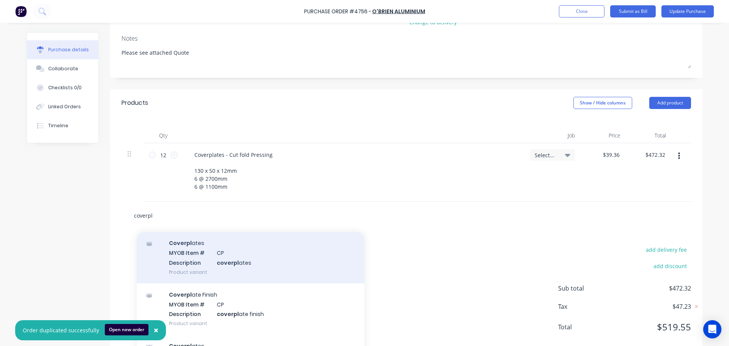
type input "coverpl"
click at [230, 262] on div "Coverpl ates MYOB Item # CP Description coverpl ates Product variant" at bounding box center [251, 257] width 228 height 51
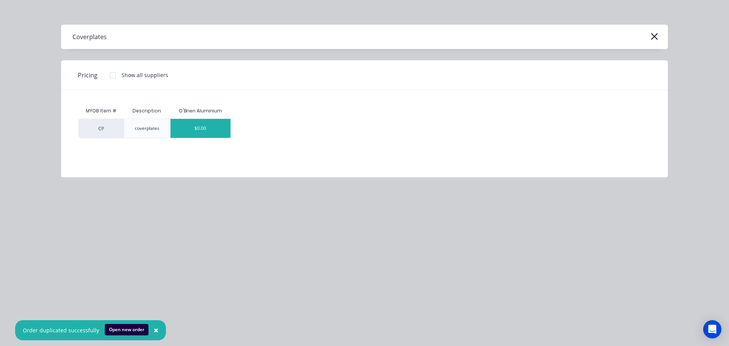
type textarea "x"
click at [196, 130] on div "$0.00" at bounding box center [200, 128] width 60 height 19
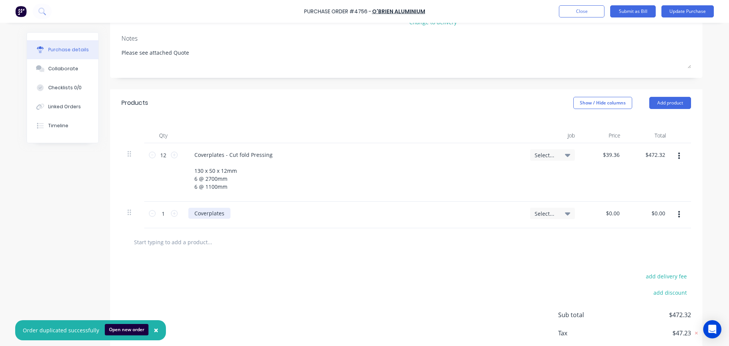
click at [223, 212] on div "Coverplates" at bounding box center [209, 213] width 42 height 11
type textarea "x"
click at [223, 212] on div "Coverplates" at bounding box center [209, 213] width 42 height 11
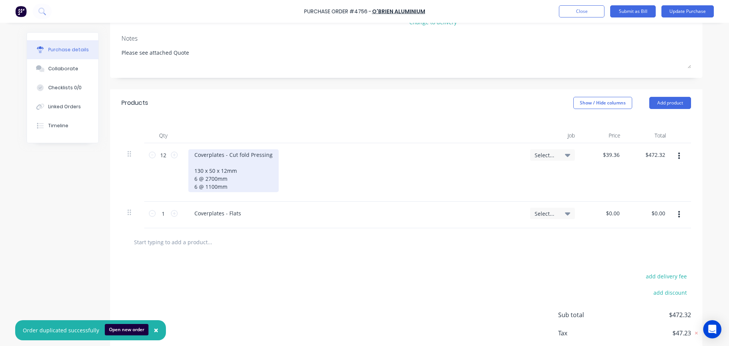
click at [202, 165] on div "Coverplates - Cut fold Pressing 130 x 50 x 12mm 6 @ 2700mm 6 @ 1100mm" at bounding box center [233, 170] width 90 height 43
click at [197, 165] on div "Coverplates - Cut fold Pressing 130 x 50 x 12mm 6 @ 2700mm 6 @ 1100mm" at bounding box center [233, 170] width 90 height 43
click at [263, 163] on div "Coverplates - Cut fold Pressing Sheet 1.6mm ALUM 5005-H3 PVC 130 x 50 x 12mm 6 …" at bounding box center [235, 170] width 95 height 43
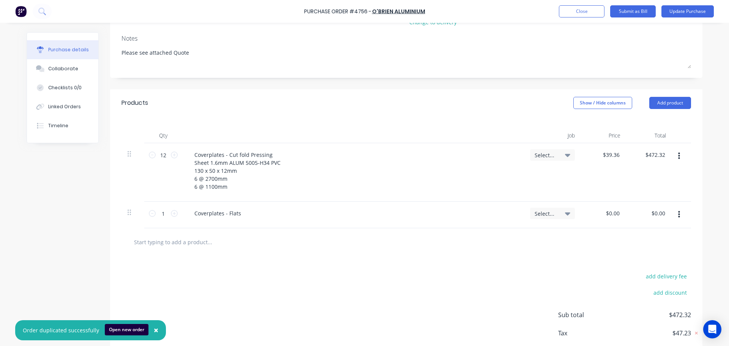
click at [336, 169] on div "Coverplates - Cut fold Pressing Sheet 1.6mm ALUM 5005-H34 PVC 130 x 50 x 12mm 6…" at bounding box center [353, 170] width 330 height 43
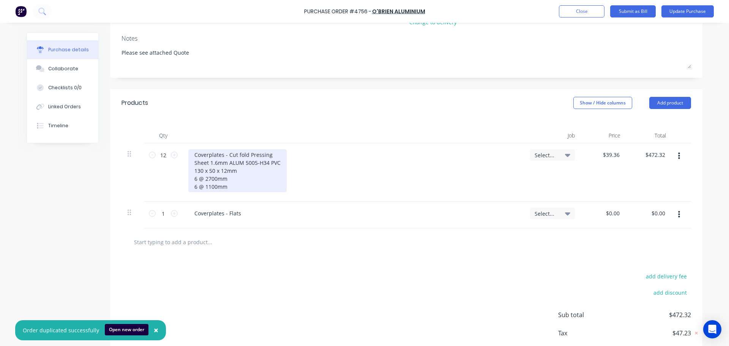
click at [193, 172] on div "Coverplates - Cut fold Pressing Sheet 1.6mm ALUM 5005-H34 PVC 130 x 50 x 12mm 6…" at bounding box center [237, 170] width 98 height 43
click at [191, 188] on div "Coverplates - Cut fold Pressing Sheet 1.6mm ALUM 5005-H34 PVC 130 x 50 x 12mm 6…" at bounding box center [237, 170] width 98 height 43
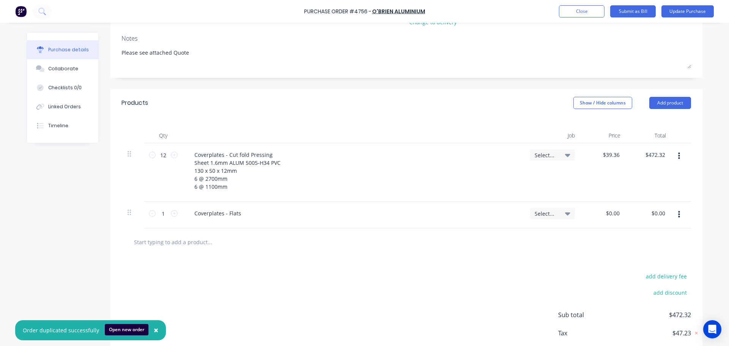
click at [360, 186] on div "Coverplates - Cut fold Pressing Sheet 1.6mm ALUM 5005-H34 PVC 130 x 50 x 12mm 6…" at bounding box center [353, 170] width 330 height 43
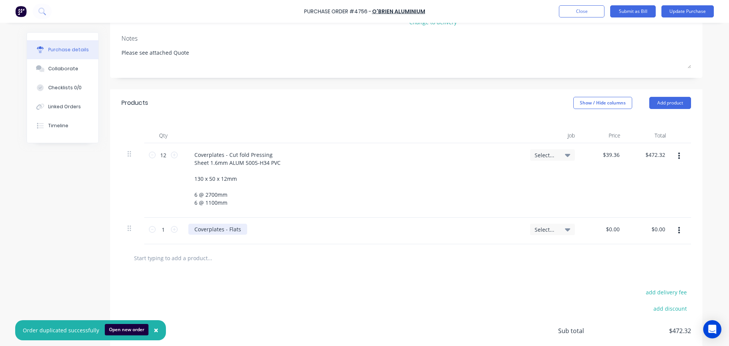
click at [240, 231] on div "Coverplates - Flats" at bounding box center [217, 229] width 59 height 11
click at [269, 231] on div "Coverplates - Flats" at bounding box center [353, 229] width 330 height 11
click at [257, 231] on div "Coverplates - Flats" at bounding box center [353, 229] width 330 height 11
click at [246, 231] on div "Coverplates - Flats" at bounding box center [353, 229] width 330 height 11
click at [237, 232] on div "Coverplates - Flats" at bounding box center [217, 229] width 59 height 11
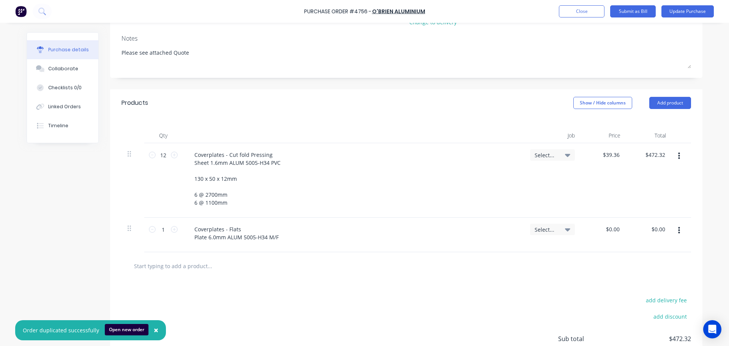
click at [339, 190] on div "Coverplates - Cut fold Pressing Sheet 1.6mm ALUM 5005-H34 PVC 130 x 50 x 12mm 6…" at bounding box center [353, 178] width 330 height 59
click at [278, 241] on div "Coverplates - Flats Plate 6.0mm ALUM 5005-H34 M/F" at bounding box center [236, 233] width 96 height 19
click at [359, 225] on div "Coverplates - Flats Plate 6.0mm ALUM 5005-H34 M/F 230 x 150mm FLAT" at bounding box center [353, 241] width 330 height 35
click at [158, 229] on input "1" at bounding box center [163, 229] width 15 height 11
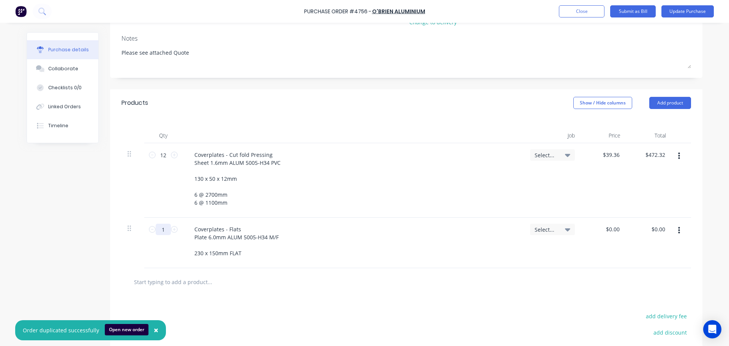
type textarea "x"
type input "3"
type textarea "x"
type input "36"
type textarea "x"
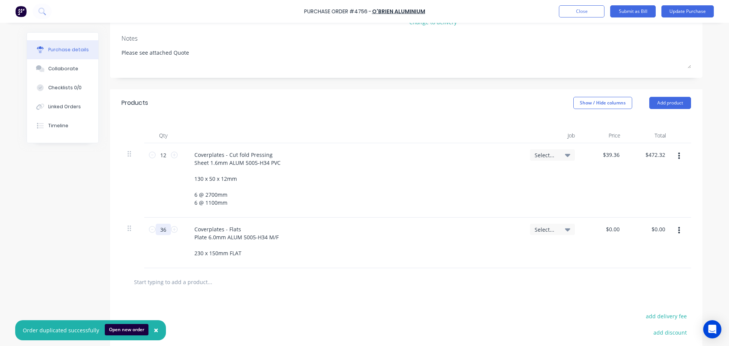
type input "36"
click at [360, 230] on div "Coverplates - Flats Plate 6.0mm ALUM 5005-H34 M/F 230 x 150mm FLAT" at bounding box center [353, 241] width 330 height 35
type textarea "x"
type input "0.00"
click at [609, 227] on input "0.00" at bounding box center [612, 229] width 17 height 11
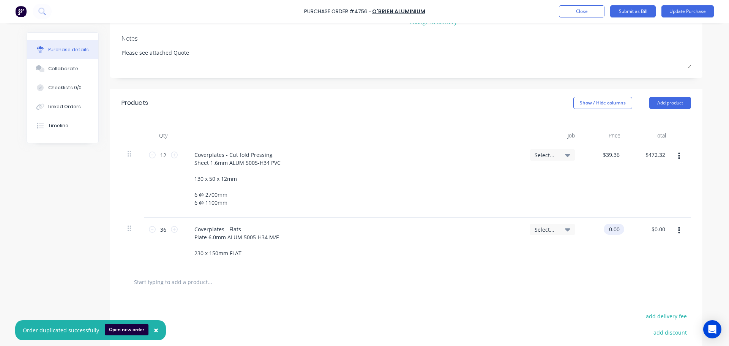
type textarea "x"
click at [609, 227] on input "0.00" at bounding box center [614, 229] width 14 height 11
type input "12.9"
type textarea "x"
type input "$12.90"
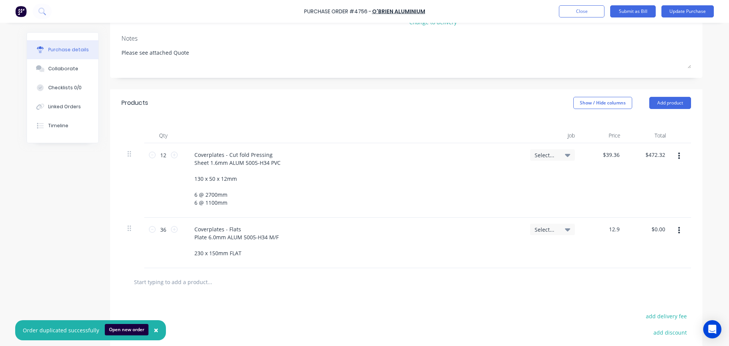
type input "$464.40"
click at [418, 258] on div "Coverplates - Flats Plate 6.0mm ALUM 5005-H34 M/F 230 x 150mm FLAT" at bounding box center [353, 241] width 330 height 35
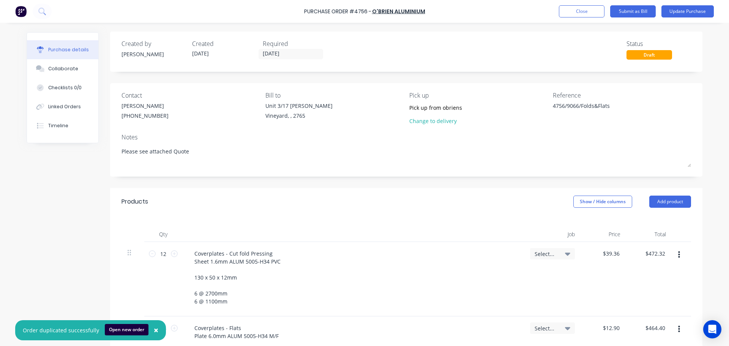
scroll to position [0, 0]
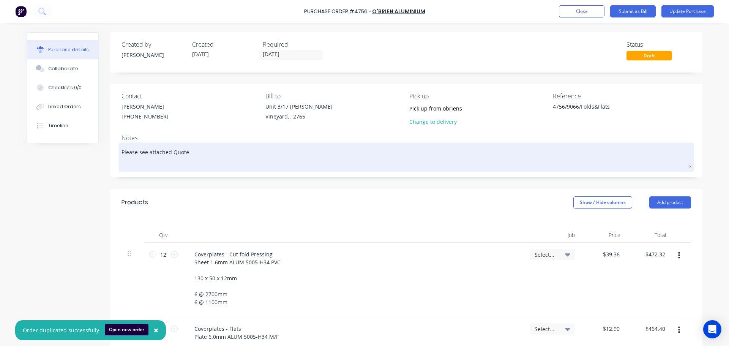
type textarea "x"
click at [190, 154] on textarea "Please see attached Quote" at bounding box center [407, 156] width 570 height 24
type textarea "Please see attached Quote"
type textarea "x"
type textarea "Please see attached Quote -"
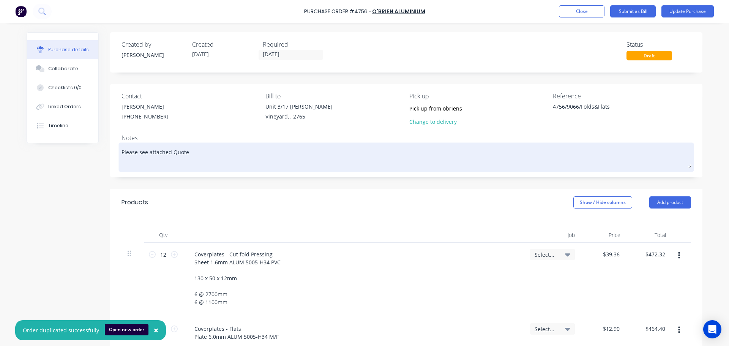
type textarea "x"
type textarea "Please see attached Quote -"
type textarea "x"
type textarea "Please see attached Quote - 0"
type textarea "x"
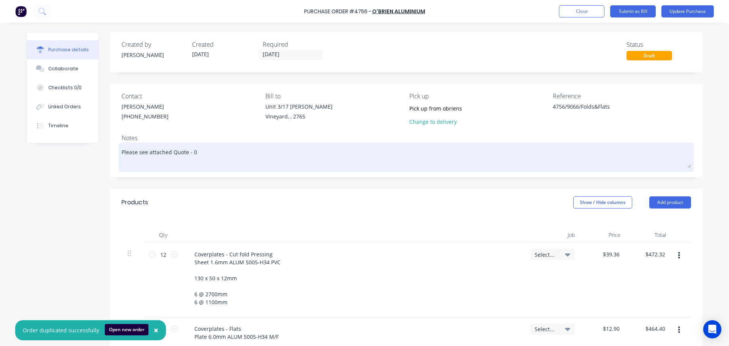
type textarea "Please see attached Quote - 00"
type textarea "x"
type textarea "Please see attached Quote - 002"
type textarea "x"
type textarea "Please see attached Quote - 0022"
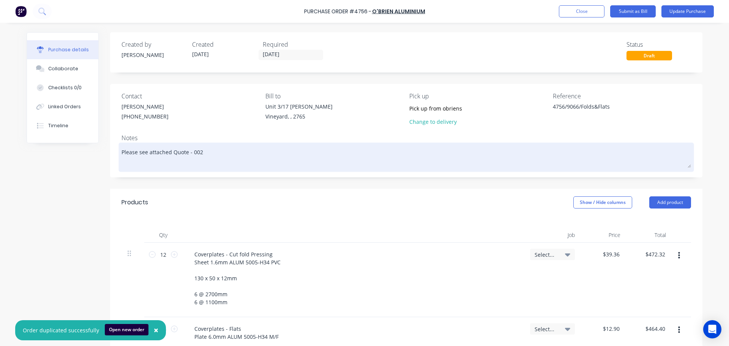
type textarea "x"
type textarea "Please see attached Quote - 00221"
type textarea "x"
type textarea "Please see attached Quote - 002214"
type textarea "x"
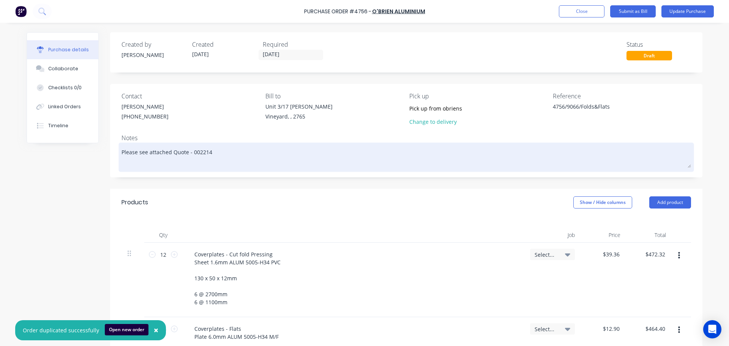
type textarea "Please see attached Quote - 0022146"
type textarea "x"
type textarea "Please see attached Quote - 00221463"
type textarea "x"
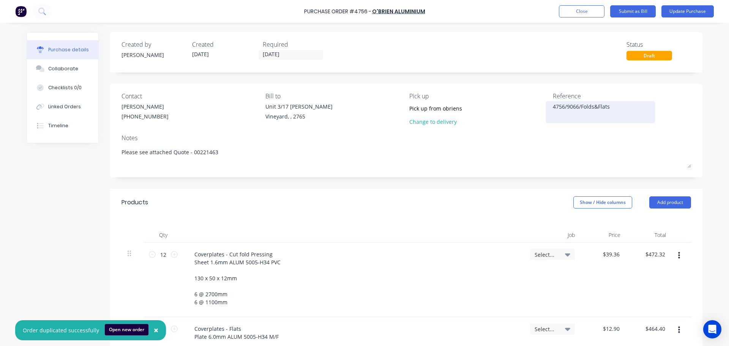
type textarea "Please see attached Quote - 00221463"
click at [553, 119] on textarea "4756/9066/Folds&Flats" at bounding box center [600, 111] width 95 height 17
click at [565, 255] on icon at bounding box center [567, 254] width 5 height 8
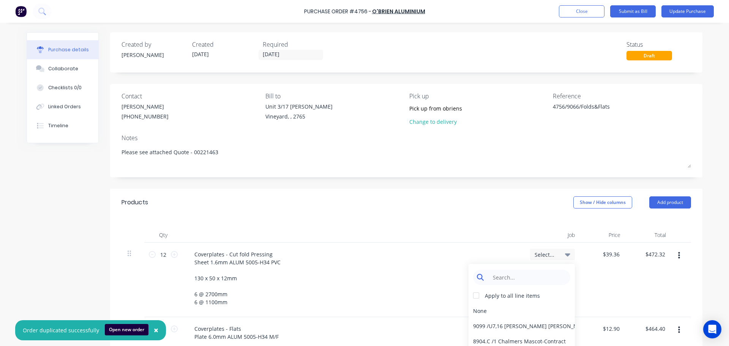
type textarea "x"
click at [523, 277] on input at bounding box center [528, 277] width 78 height 15
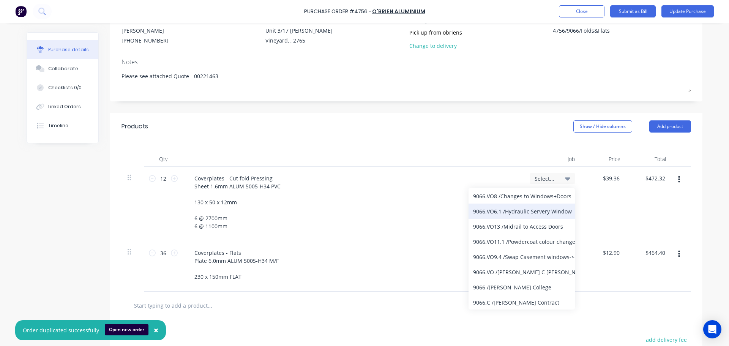
scroll to position [69, 0]
type input "9066"
click at [528, 289] on div "9066 / William Clarke College" at bounding box center [522, 286] width 106 height 15
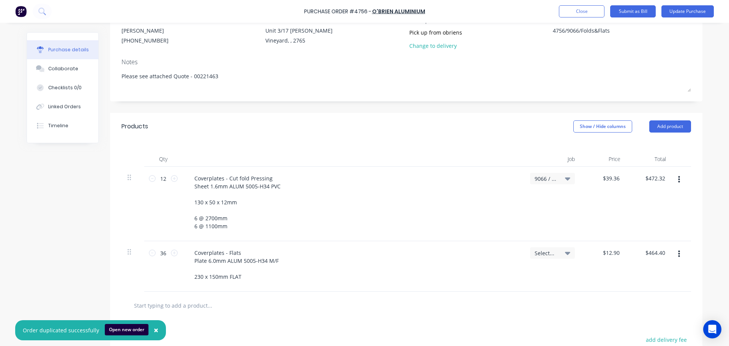
click at [570, 252] on div "Select..." at bounding box center [552, 252] width 45 height 11
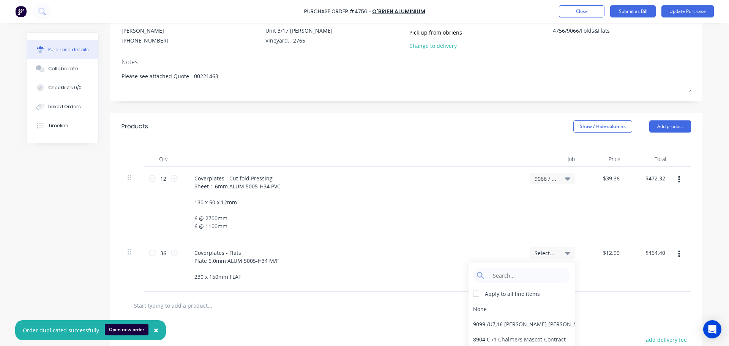
scroll to position [0, 0]
type textarea "x"
click at [511, 279] on input at bounding box center [528, 275] width 78 height 15
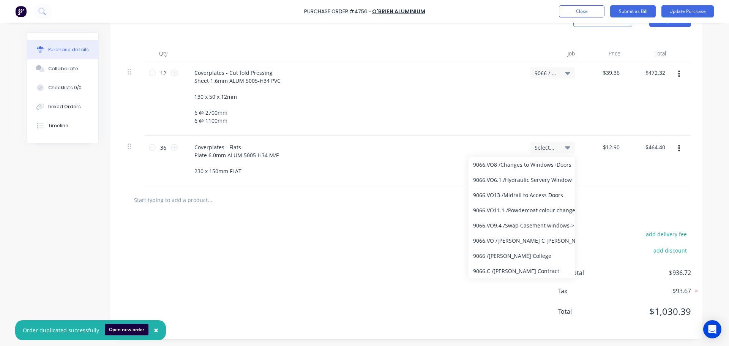
scroll to position [182, 0]
type input "9066"
click at [504, 257] on div "9066 / William Clarke College" at bounding box center [522, 255] width 106 height 15
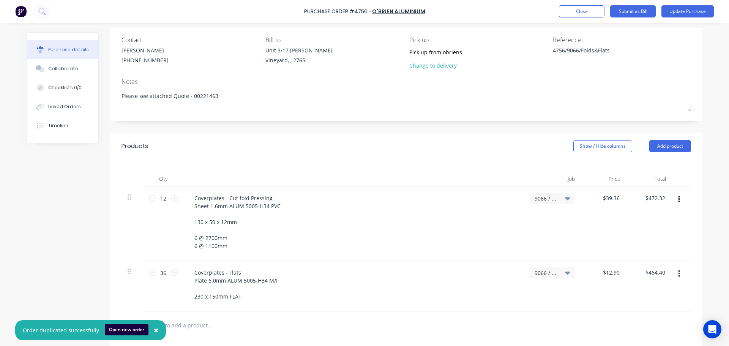
scroll to position [0, 0]
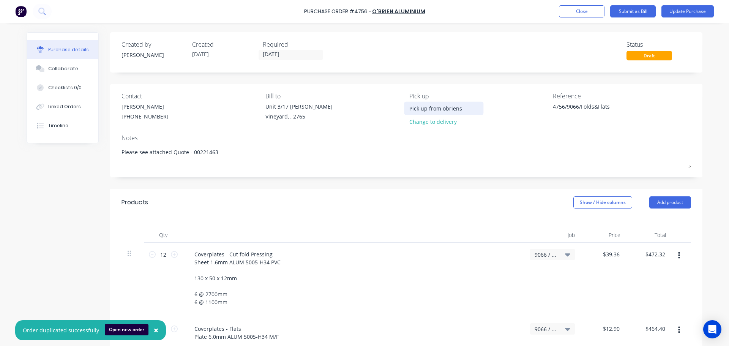
click at [444, 109] on input "Pick up from obriens" at bounding box center [443, 108] width 69 height 11
type textarea "x"
click at [442, 110] on input "Pick up from obriens" at bounding box center [443, 108] width 69 height 11
type input "Pick up from briens"
type textarea "x"
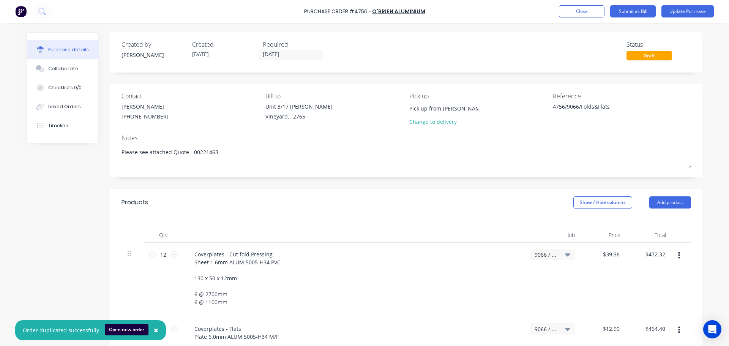
type input "Pick up from Obriens"
type textarea "x"
type input "Pick up from O'briens"
type textarea "x"
type input "Pick up from O'briens"
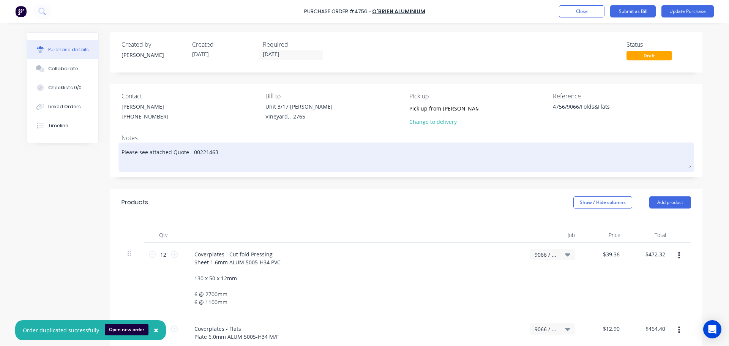
type textarea "x"
click at [217, 156] on textarea "Please see attached Quote - 00221463" at bounding box center [407, 156] width 570 height 24
type textarea "Please see attached Quote - 00221463"
type textarea "x"
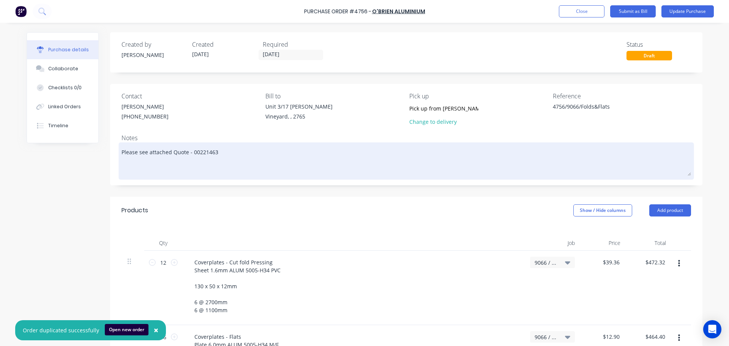
type textarea "Please see attached Quote - 00221463 T"
type textarea "x"
type textarea "Please see attached Quote - 00221463 TH"
type textarea "x"
type textarea "Please see attached Quote - 00221463 THi"
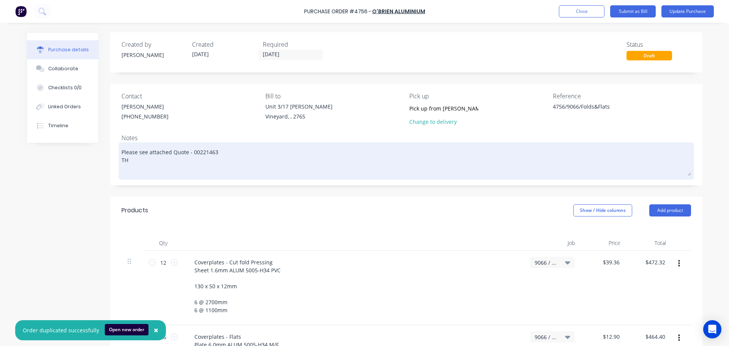
type textarea "x"
type textarea "Please see attached Quote - 00221463 THis"
type textarea "x"
type textarea "Please see attached Quote - 00221463 THis"
type textarea "x"
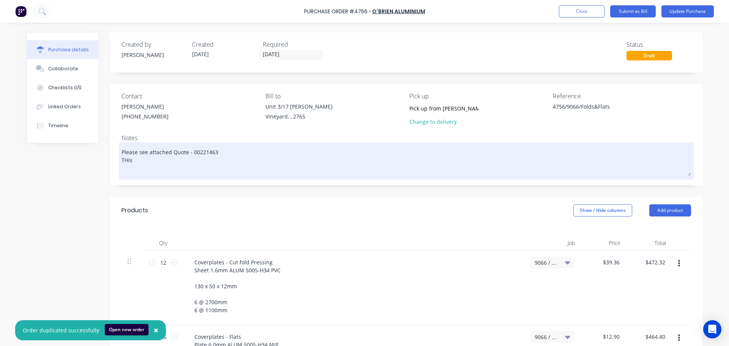
type textarea "Please see attached Quote - 00221463 THis o"
type textarea "x"
type textarea "Please see attached Quote - 00221463 THis"
type textarea "x"
type textarea "Please see attached Quote - 00221463 THis"
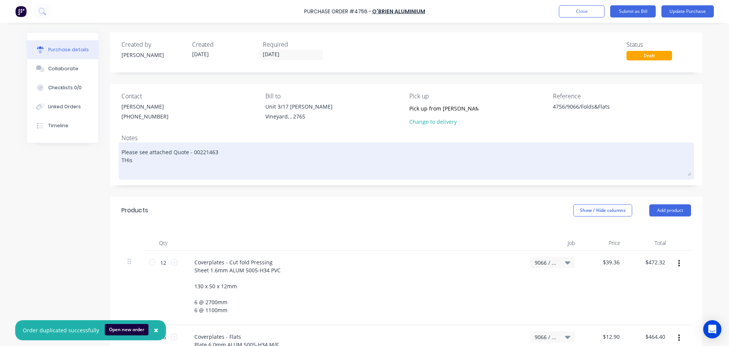
type textarea "x"
type textarea "Please see attached Quote - 00221463 THi"
type textarea "x"
type textarea "Please see attached Quote - 00221463 TH"
type textarea "x"
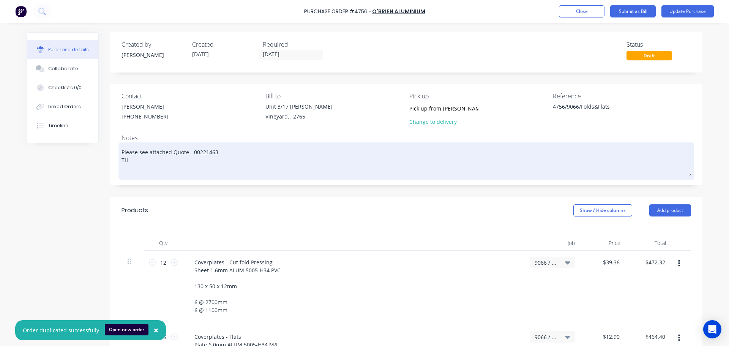
type textarea "Please see attached Quote - 00221463 T"
type textarea "x"
type textarea "Please see attached Quote - 00221463 Th"
type textarea "x"
type textarea "Please see attached Quote - 00221463 Thi"
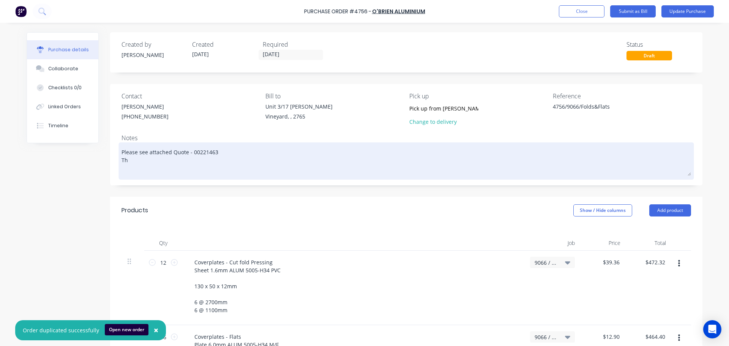
type textarea "x"
type textarea "Please see attached Quote - 00221463 This"
type textarea "x"
type textarea "Please see attached Quote - 00221463 This"
type textarea "x"
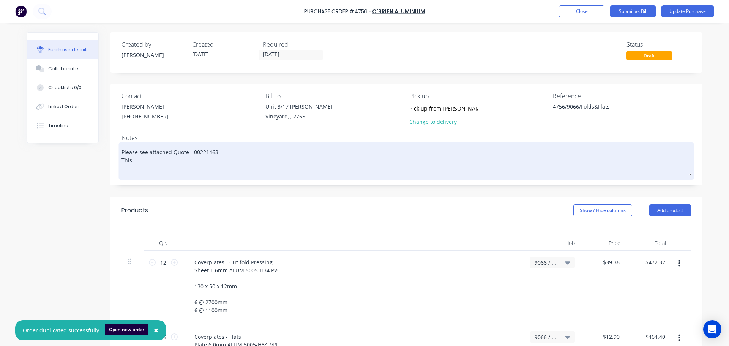
type textarea "Please see attached Quote - 00221463 This o"
type textarea "x"
type textarea "Please see attached Quote - 00221463 This on"
type textarea "x"
type textarea "Please see attached Quote - 00221463 This one"
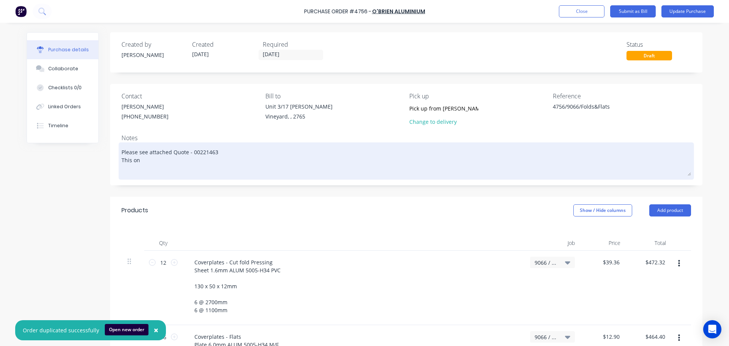
type textarea "x"
type textarea "Please see attached Quote - 00221463 This one"
type textarea "x"
type textarea "Please see attached Quote - 00221463 This one i"
type textarea "x"
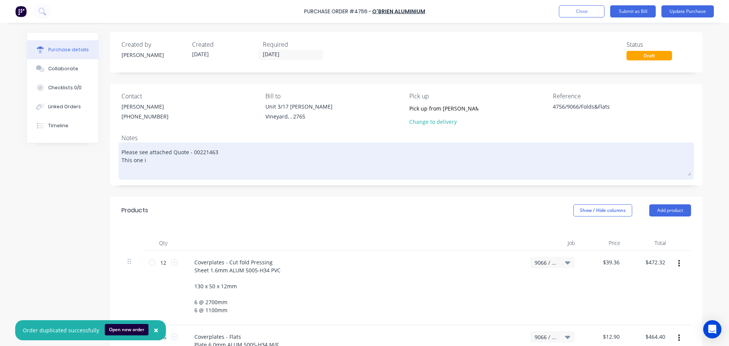
type textarea "Please see attached Quote - 00221463 This one is"
type textarea "x"
type textarea "Please see attached Quote - 00221463 This one is"
type textarea "x"
type textarea "Please see attached Quote - 00221463 This one is U"
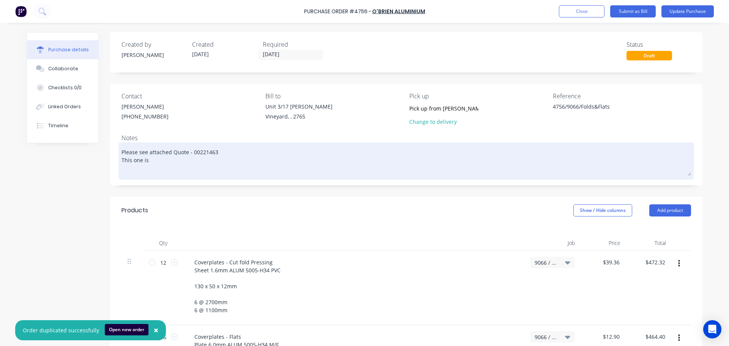
type textarea "x"
type textarea "Please see attached Quote - 00221463 This one is Ur"
type textarea "x"
type textarea "Please see attached Quote - 00221463 This one is Urg"
type textarea "x"
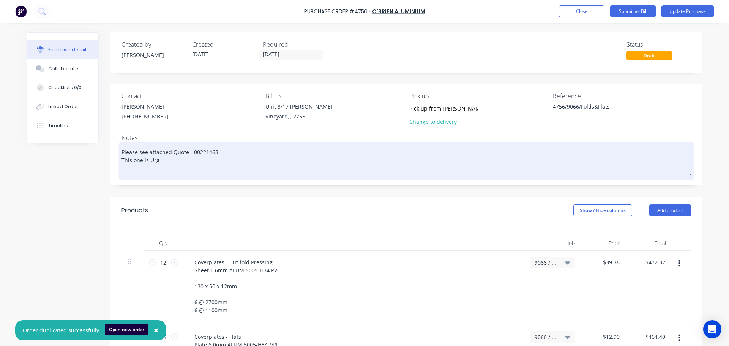
type textarea "Please see attached Quote - 00221463 This one is Urge"
type textarea "x"
type textarea "Please see attached Quote - 00221463 This one is Urgen"
type textarea "x"
type textarea "Please see attached Quote - 00221463 This one is Urgent"
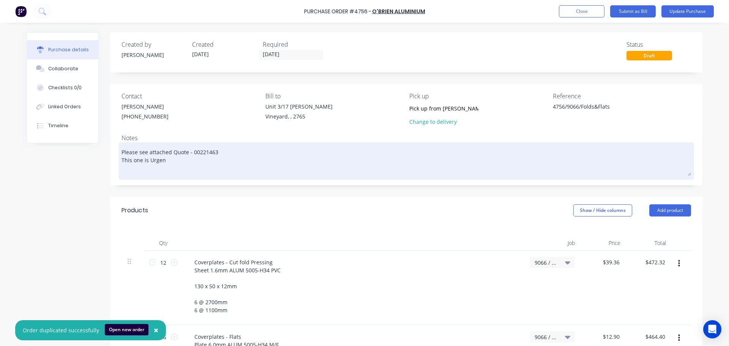
type textarea "x"
type textarea "Please see attached Quote - 00221463 This one is Urgent"
type textarea "x"
type textarea "Please see attached Quote - 00221463 This one is Urgent p"
type textarea "x"
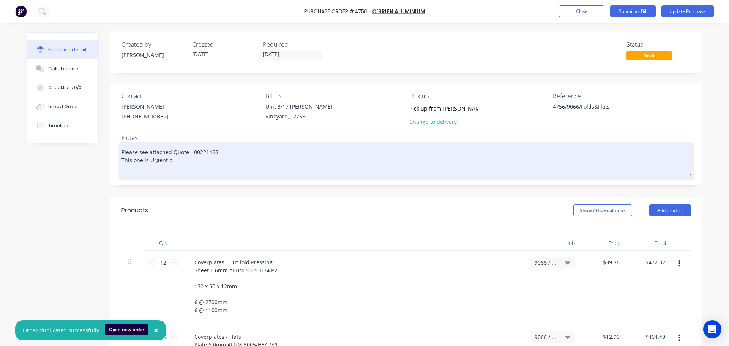
type textarea "Please see attached Quote - 00221463 This one is Urgent pl"
type textarea "x"
type textarea "Please see attached Quote - 00221463 This one is Urgent ple"
type textarea "x"
type textarea "Please see attached Quote - 00221463 This one is Urgent plea"
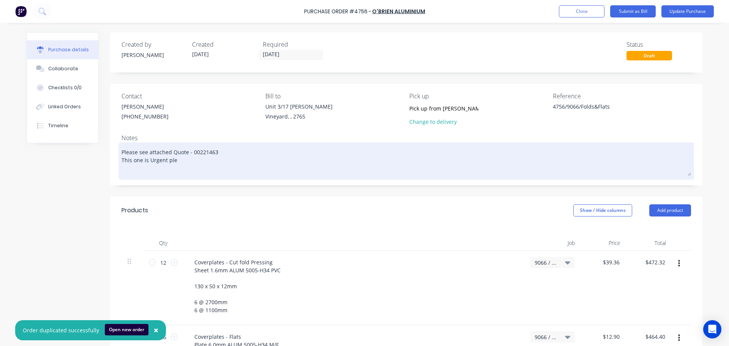
type textarea "x"
type textarea "Please see attached Quote - 00221463 This one is Urgent pleas"
type textarea "x"
type textarea "Please see attached Quote - 00221463 This one is Urgent please"
type textarea "x"
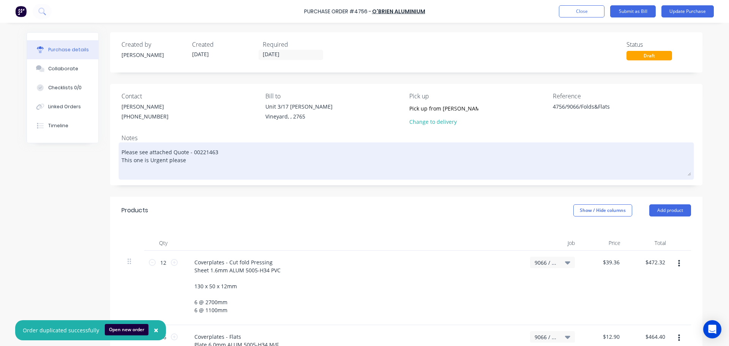
type textarea "Please see attached Quote - 00221463 This one is Urgent please."
type textarea "x"
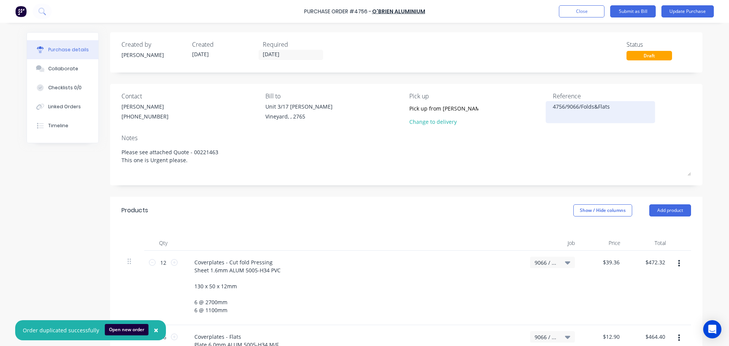
type textarea "Please see attached Quote - 00221463 This one is Urgent please."
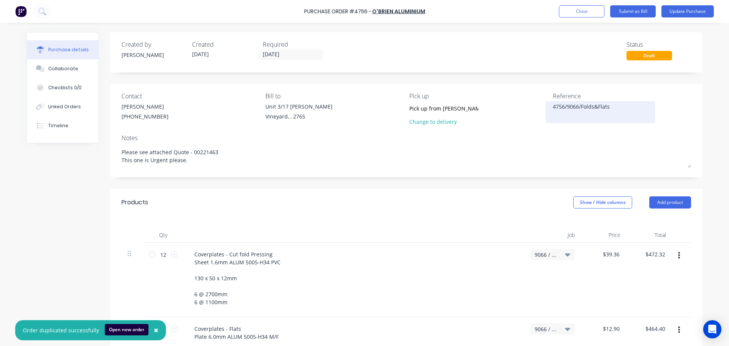
type textarea "x"
click at [579, 107] on textarea "4756/9066/Folds&Flats" at bounding box center [600, 111] width 95 height 17
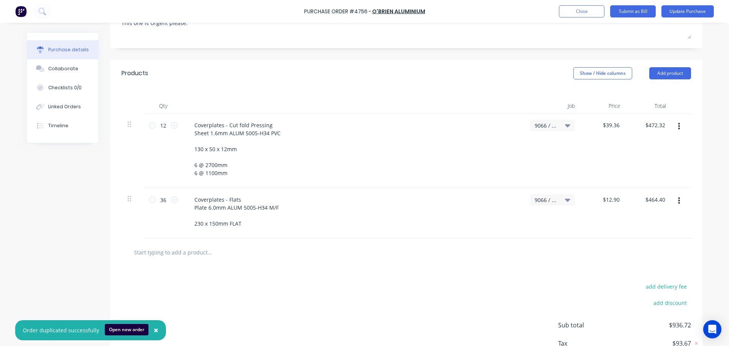
scroll to position [152, 0]
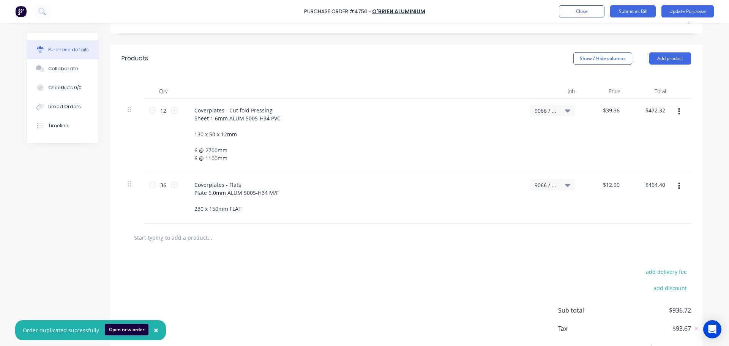
type textarea "4756/9066/V015/Folds&Flats"
click at [565, 110] on icon at bounding box center [567, 110] width 5 height 3
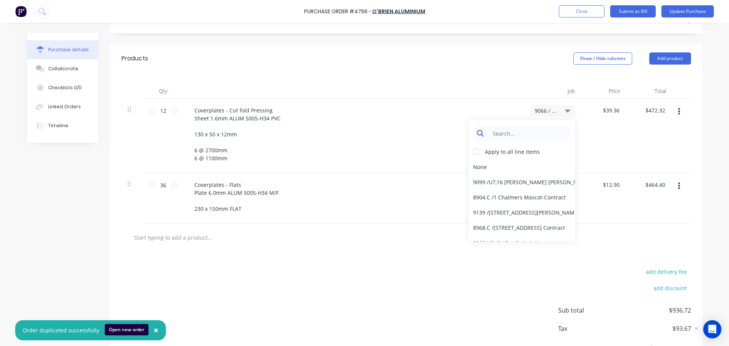
type textarea "x"
click at [536, 136] on input at bounding box center [528, 133] width 78 height 15
type input "9066"
type textarea "x"
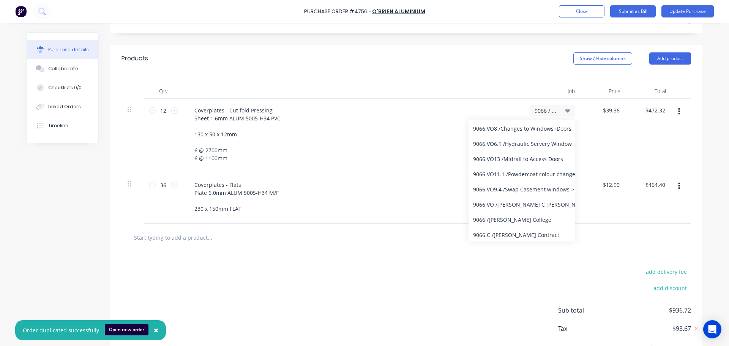
scroll to position [69, 0]
type input "9066"
click at [495, 205] on div "9066.VO / William Clarke C VO's" at bounding box center [522, 203] width 106 height 15
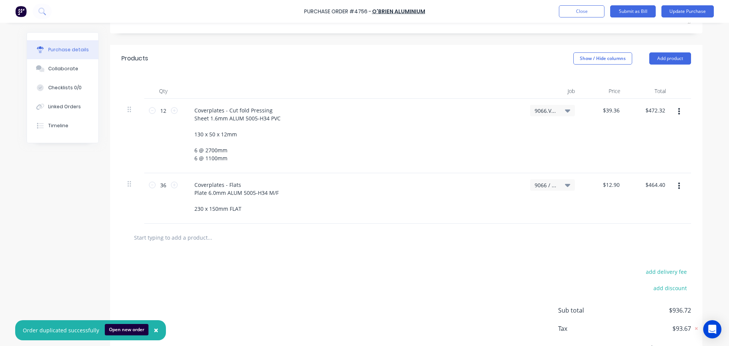
click at [561, 115] on div "9066.VO / William Clarke C VO's" at bounding box center [552, 110] width 45 height 11
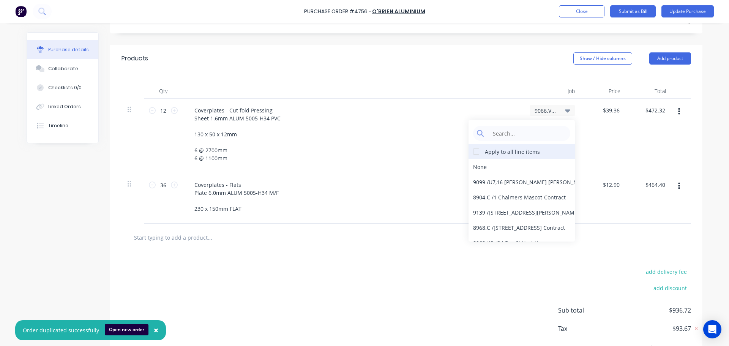
click at [474, 154] on div at bounding box center [476, 151] width 15 height 15
type textarea "x"
click at [502, 136] on input at bounding box center [528, 133] width 78 height 15
type input "9066"
type textarea "x"
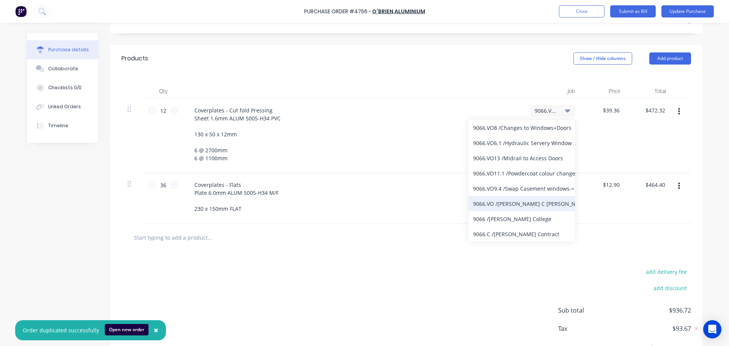
type input "9066"
click at [525, 208] on div "9066.VO / William Clarke C VO's" at bounding box center [522, 203] width 106 height 15
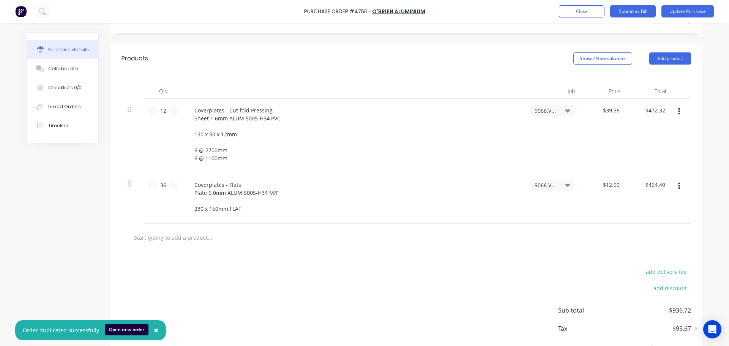
click at [439, 262] on div "add delivery fee add discount Sub total $936.72 Tax $93.67 Total $1,030.39" at bounding box center [406, 313] width 592 height 125
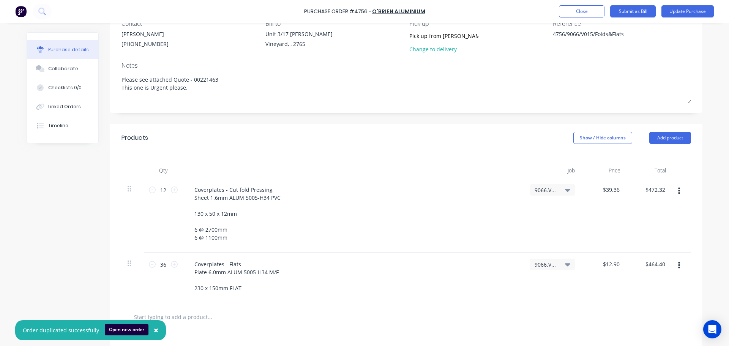
scroll to position [0, 0]
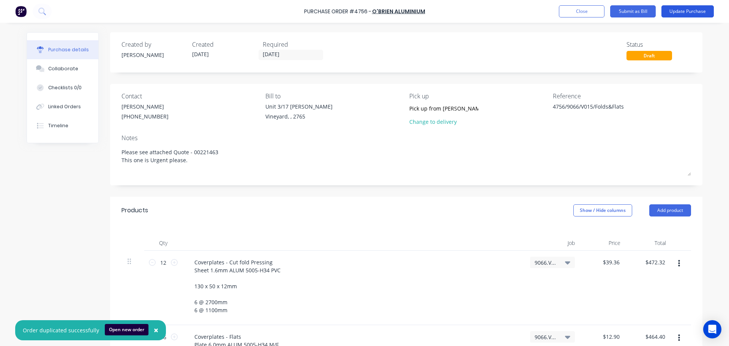
click at [678, 8] on button "Update Purchase" at bounding box center [687, 11] width 52 height 12
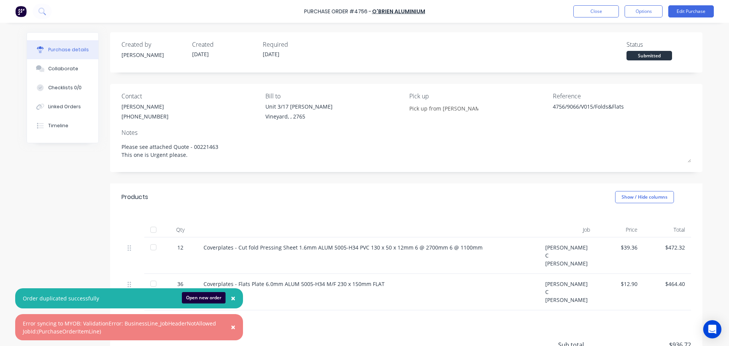
click at [236, 327] on button "×" at bounding box center [233, 327] width 20 height 18
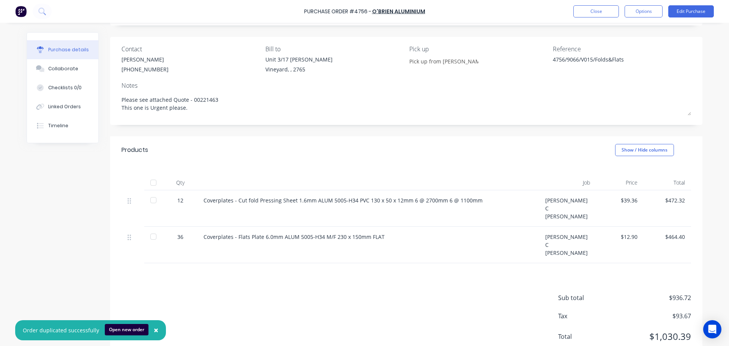
scroll to position [57, 0]
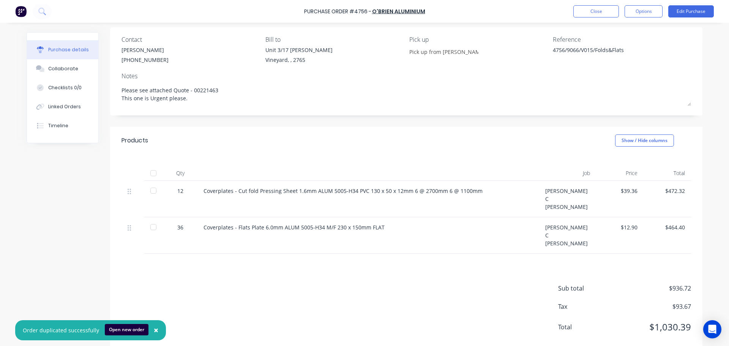
click at [574, 193] on div "William Clarke C VO's" at bounding box center [567, 199] width 57 height 36
click at [701, 13] on button "Edit Purchase" at bounding box center [691, 11] width 46 height 12
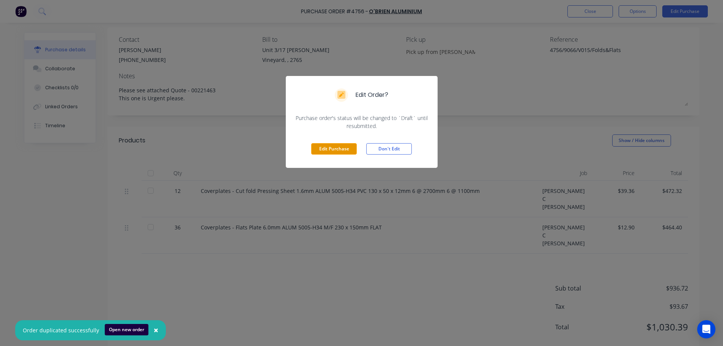
click at [326, 153] on button "Edit Purchase" at bounding box center [334, 148] width 46 height 11
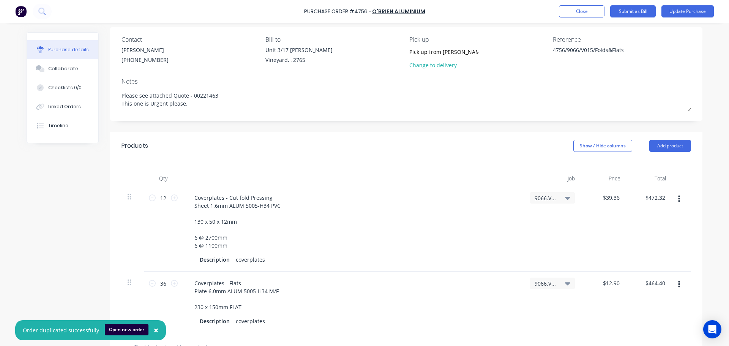
click at [565, 197] on icon at bounding box center [567, 198] width 5 height 8
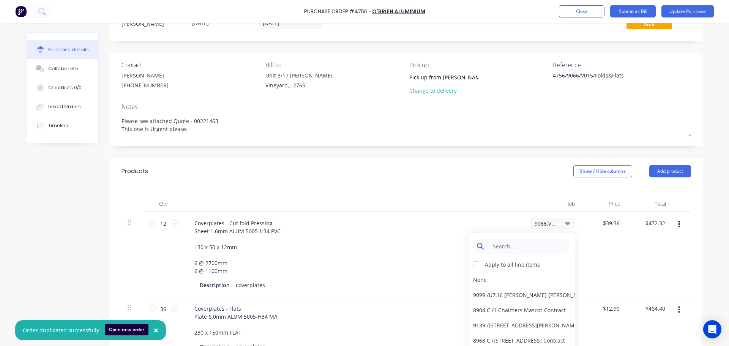
scroll to position [19, 0]
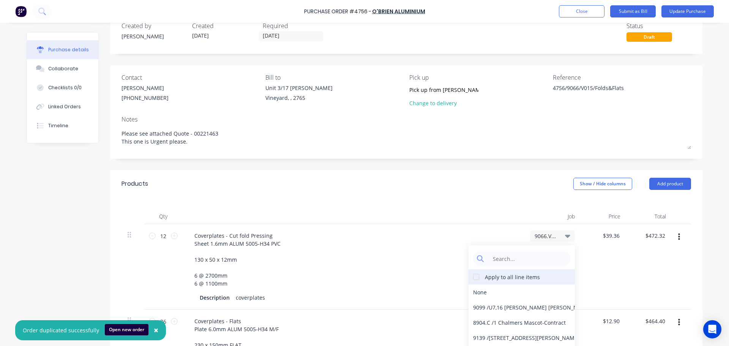
click at [476, 281] on div at bounding box center [476, 276] width 15 height 15
click at [480, 290] on div "None" at bounding box center [522, 291] width 106 height 15
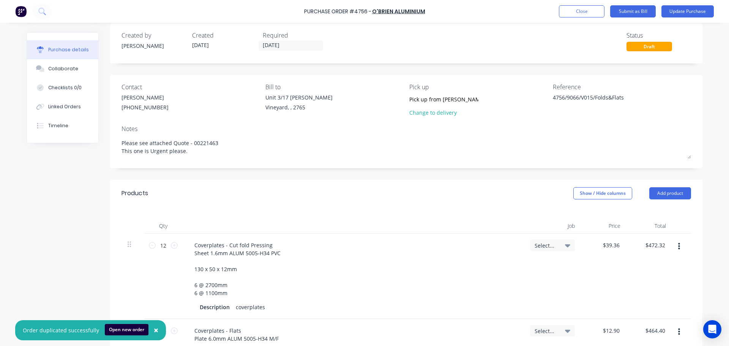
scroll to position [0, 0]
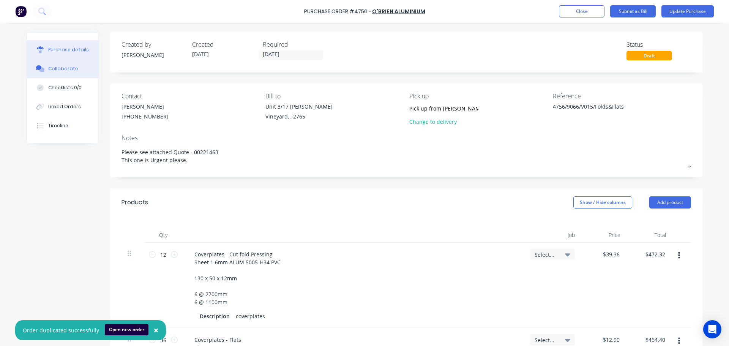
click at [39, 71] on icon at bounding box center [41, 70] width 5 height 5
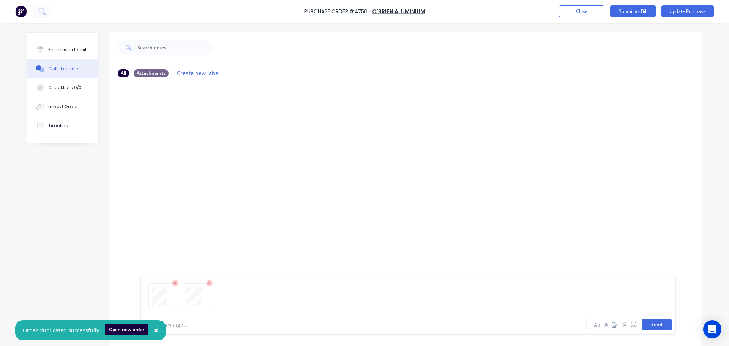
click at [649, 325] on button "Send" at bounding box center [657, 324] width 30 height 11
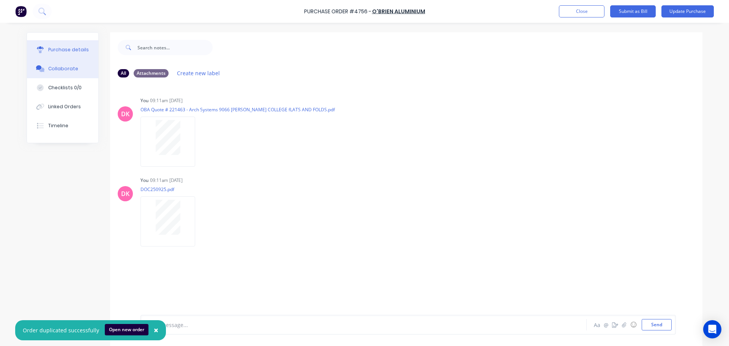
click at [80, 50] on div "Purchase details" at bounding box center [68, 49] width 41 height 7
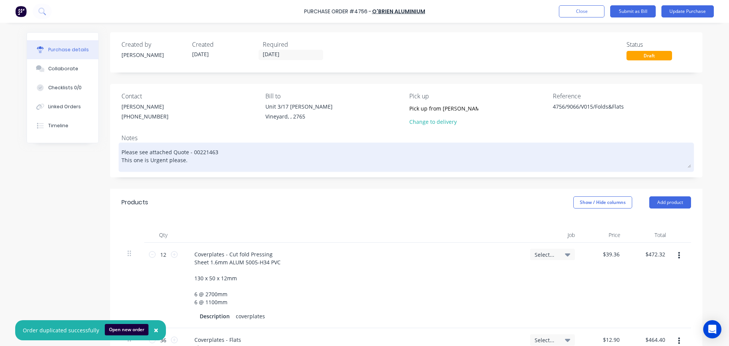
click at [225, 152] on textarea "Please see attached Quote - 00221463 This one is Urgent please." at bounding box center [407, 156] width 570 height 24
type textarea "x"
type textarea "Please see attached Quote - 00221463. This one is Urgent please."
type textarea "x"
type textarea "Please see attached Quote - 00221463. This one is Urgent please."
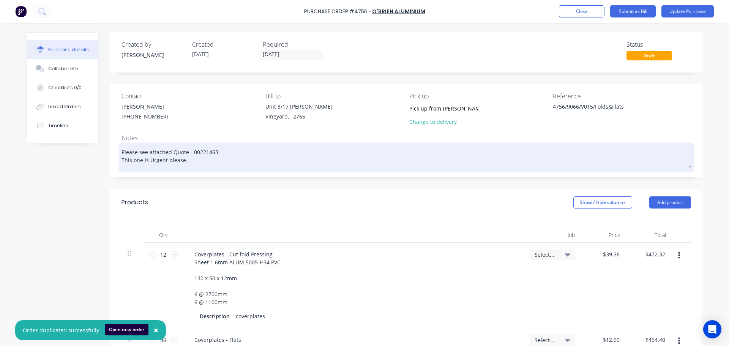
type textarea "x"
type textarea "Please see attached Quote - 00221463. C This one is Urgent please."
type textarea "x"
type textarea "Please see attached Quote - 00221463. Cu This one is Urgent please."
type textarea "x"
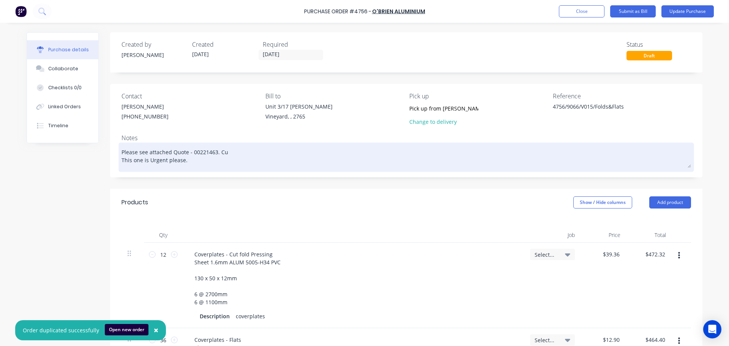
type textarea "Please see attached Quote - 00221463. Cut This one is Urgent please."
type textarea "x"
type textarea "Please see attached Quote - 00221463. Cut This one is Urgent please."
type textarea "x"
type textarea "Please see attached Quote - 00221463. Cut a This one is Urgent please."
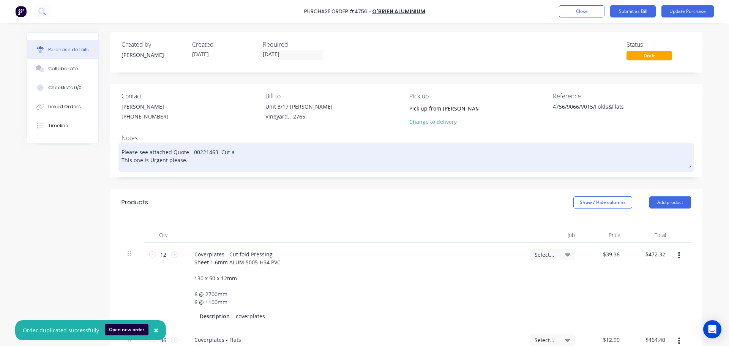
type textarea "x"
type textarea "Please see attached Quote - 00221463. Cut and This one is Urgent please."
type textarea "x"
type textarea "Please see attached Quote - 00221463. Cut and This one is Urgent please."
type textarea "x"
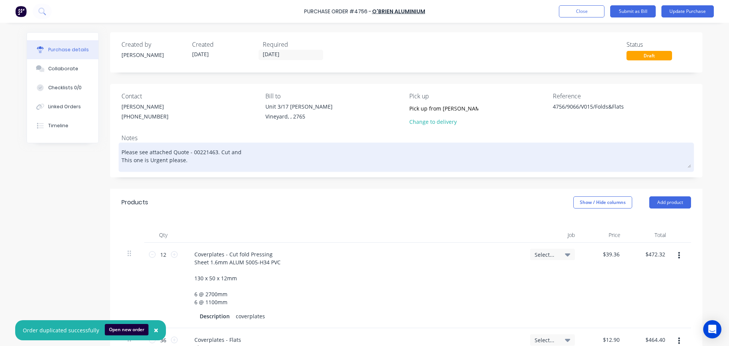
type textarea "Please see attached Quote - 00221463. Cut and f This one is Urgent please."
type textarea "x"
type textarea "Please see attached Quote - 00221463. Cut and fo This one is Urgent please."
type textarea "x"
type textarea "Please see attached Quote - 00221463. Cut and fol This one is Urgent please."
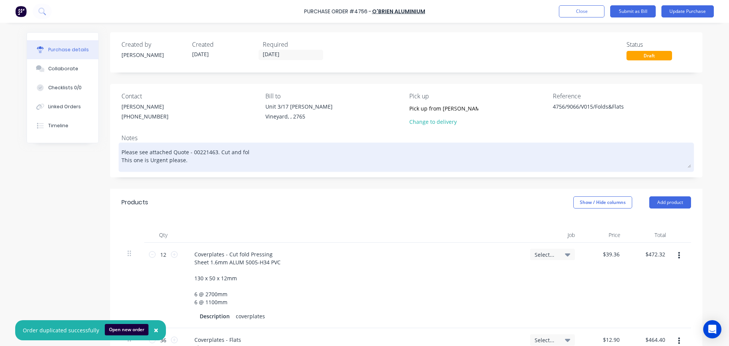
type textarea "x"
type textarea "Please see attached Quote - 00221463. Cut and fold This one is Urgent please."
type textarea "x"
type textarea "Please see attached Quote - 00221463. Cut and fold This one is Urgent please."
type textarea "x"
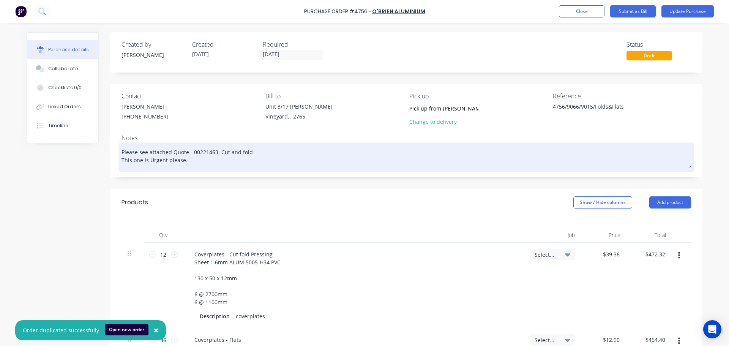
type textarea "Please see attached Quote - 00221463. Cut and fold a This one is Urgent please."
type textarea "x"
type textarea "Please see attached Quote - 00221463. Cut and fold as This one is Urgent please."
type textarea "x"
type textarea "Please see attached Quote - 00221463. Cut and fold as This one is Urgent please."
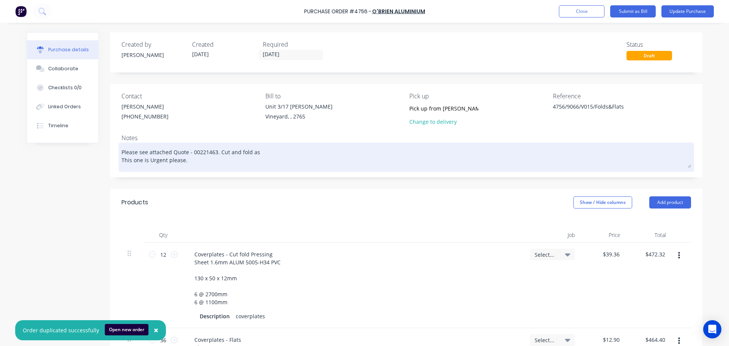
type textarea "x"
type textarea "Please see attached Quote - 00221463. Cut and fold as p This one is Urgent plea…"
type textarea "x"
type textarea "Please see attached Quote - 00221463. Cut and fold as pe This one is Urgent ple…"
type textarea "x"
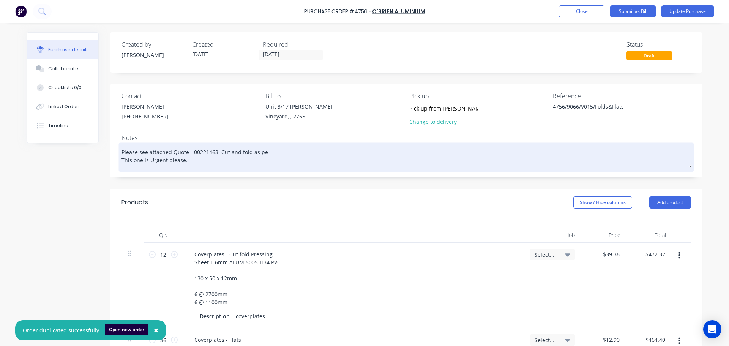
type textarea "Please see attached Quote - 00221463. Cut and fold as per This one is Urgent pl…"
type textarea "x"
type textarea "Please see attached Quote - 00221463. Cut and fold as per This one is Urgent pl…"
type textarea "x"
drag, startPoint x: 325, startPoint y: 152, endPoint x: 217, endPoint y: 154, distance: 107.9
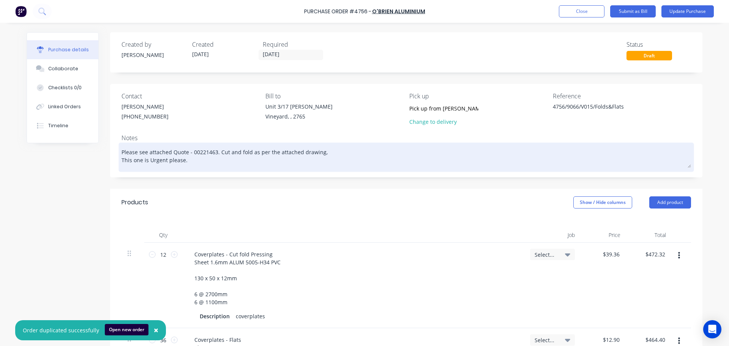
click at [217, 154] on textarea "Please see attached Quote - 00221463. Cut and fold as per the attached drawing,…" at bounding box center [407, 156] width 570 height 24
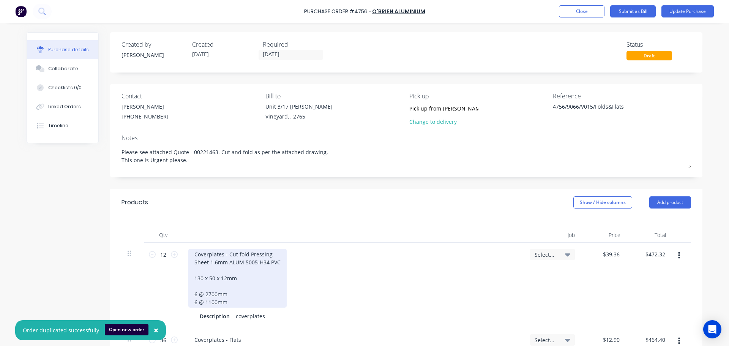
click at [195, 270] on div "Coverplates - Cut fold Pressing Sheet 1.6mm ALUM 5005-H34 PVC 130 x 50 x 12mm 6…" at bounding box center [237, 278] width 98 height 59
paste div
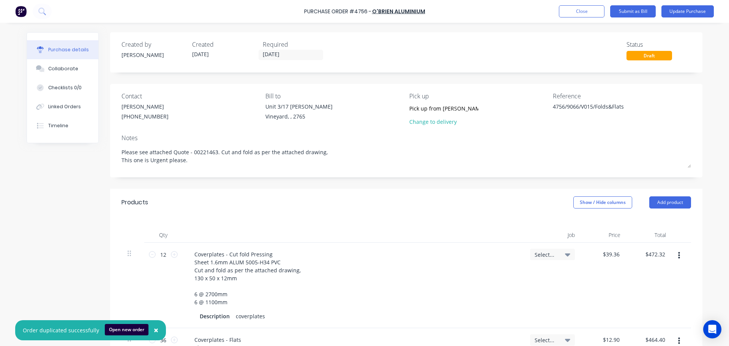
click at [400, 290] on div "Coverplates - Cut fold Pressing Sheet 1.6mm ALUM 5005-H34 PVC Cut and fold as p…" at bounding box center [353, 278] width 330 height 59
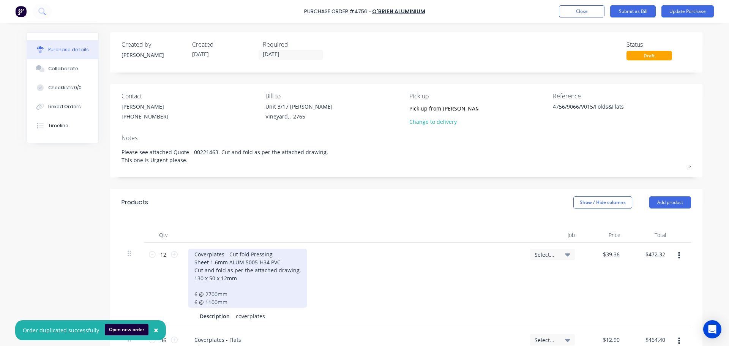
click at [192, 279] on div "Coverplates - Cut fold Pressing Sheet 1.6mm ALUM 5005-H34 PVC Cut and fold as p…" at bounding box center [247, 278] width 118 height 59
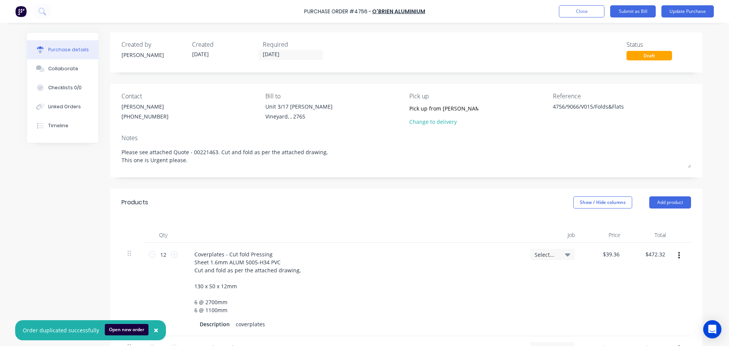
click at [373, 270] on div "Coverplates - Cut fold Pressing Sheet 1.6mm ALUM 5005-H34 PVC Cut and fold as p…" at bounding box center [353, 282] width 330 height 67
click at [69, 76] on button "Collaborate" at bounding box center [62, 68] width 71 height 19
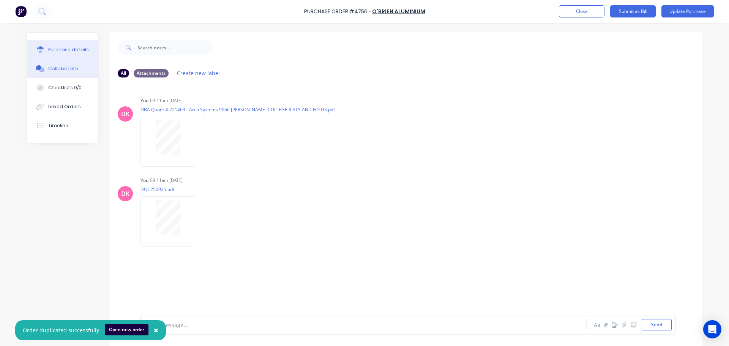
click at [68, 52] on div "Purchase details" at bounding box center [68, 49] width 41 height 7
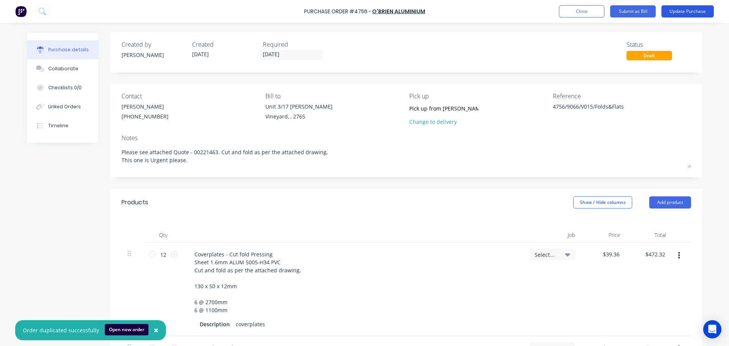
click at [691, 8] on button "Update Purchase" at bounding box center [687, 11] width 52 height 12
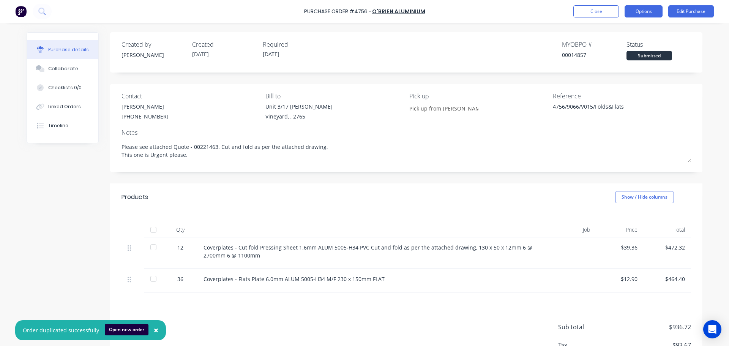
click at [632, 9] on button "Options" at bounding box center [644, 11] width 38 height 12
click at [530, 134] on div "Notes" at bounding box center [407, 132] width 570 height 9
click at [644, 14] on button "Options" at bounding box center [644, 11] width 38 height 12
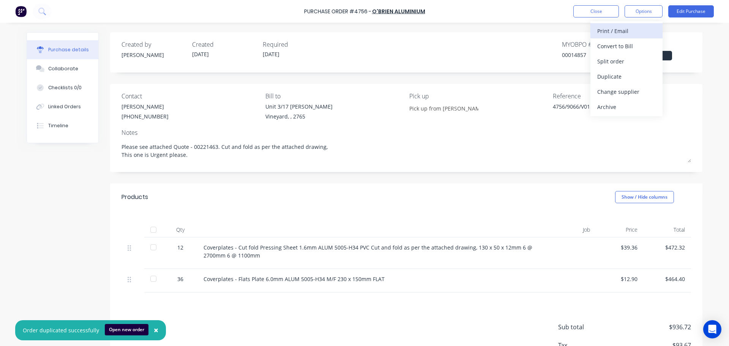
click at [627, 34] on div "Print / Email" at bounding box center [626, 30] width 58 height 11
click at [627, 50] on div "With pricing" at bounding box center [626, 46] width 58 height 11
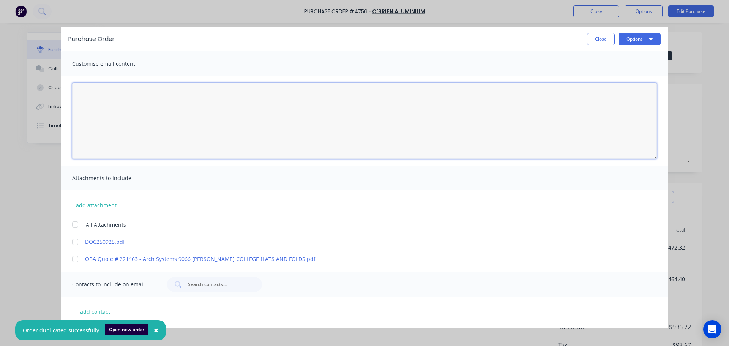
click at [108, 105] on textarea "[DATE]" at bounding box center [364, 121] width 585 height 76
drag, startPoint x: 181, startPoint y: 29, endPoint x: 213, endPoint y: 53, distance: 39.9
click at [213, 53] on div "Purchase Order Close Options Customise email content Attachments to include add…" at bounding box center [365, 177] width 608 height 301
click at [215, 39] on div "Close Options" at bounding box center [391, 39] width 538 height 12
click at [113, 111] on textarea "[DATE]" at bounding box center [364, 121] width 585 height 76
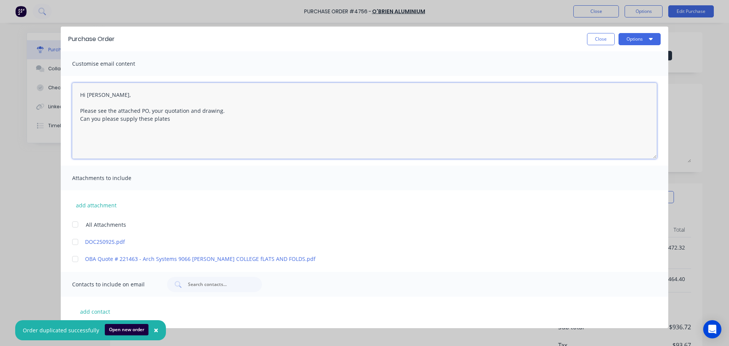
click at [128, 122] on textarea "Hi Michelle, Please see the attached PO, your quotation and drawing. Can you pl…" at bounding box center [364, 121] width 585 height 76
click at [179, 119] on textarea "Hi Michelle, Please see the attached PO, your quotation and drawing. Can you pl…" at bounding box center [364, 121] width 585 height 76
click at [173, 146] on textarea "Hi Michelle, Please see the attached PO, your quotation and drawing. Can you pl…" at bounding box center [364, 121] width 585 height 76
click at [125, 121] on textarea "Hi Michelle, Please see the attached PO, your quotation and drawing. Can you pl…" at bounding box center [364, 121] width 585 height 76
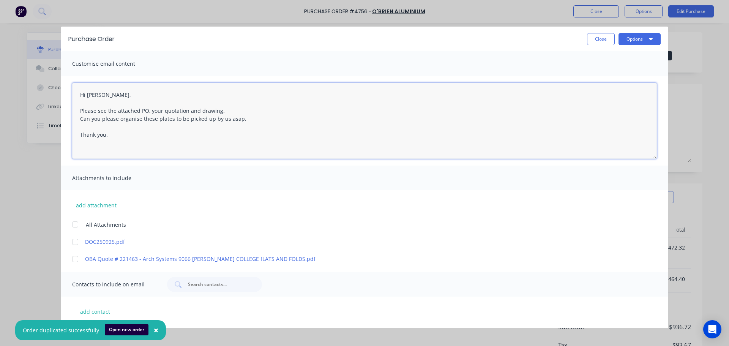
click at [125, 121] on textarea "Hi Michelle, Please see the attached PO, your quotation and drawing. Can you pl…" at bounding box center [364, 121] width 585 height 76
click at [122, 116] on textarea "Hi Michelle, Please see the attached PO, your quotation and drawing. Can you pl…" at bounding box center [364, 121] width 585 height 76
click at [164, 119] on textarea "Hi Michelle, Please see the attached PO, your quotation and drawing. Can you pl…" at bounding box center [364, 121] width 585 height 76
click at [282, 118] on textarea "Hi Michelle, Please see the attached PO, your quotation and drawing. Can you pl…" at bounding box center [364, 121] width 585 height 76
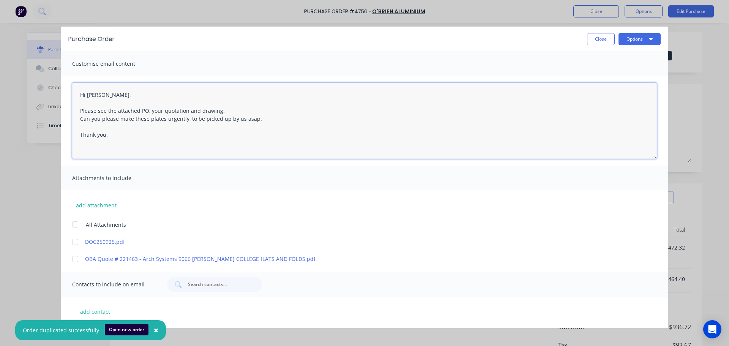
click at [74, 226] on div at bounding box center [75, 224] width 15 height 15
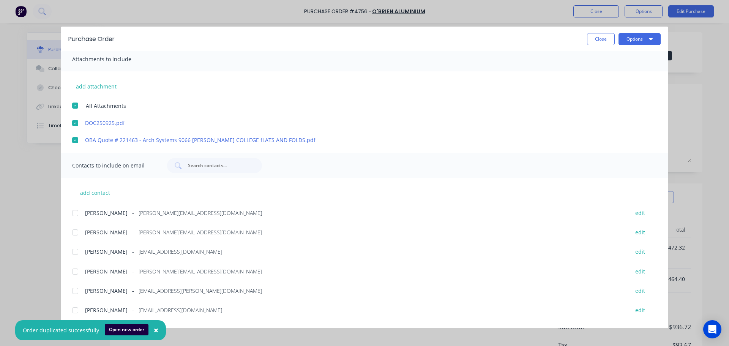
scroll to position [135, 0]
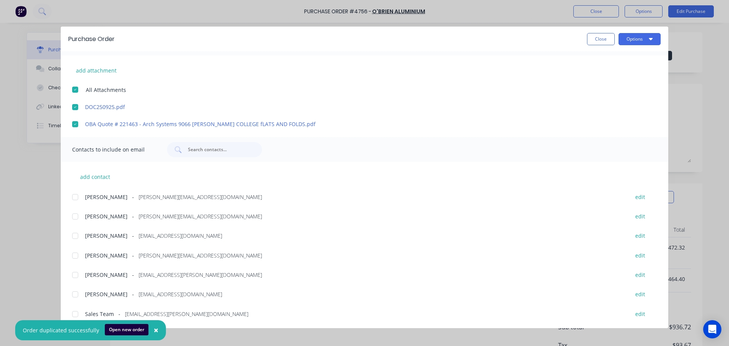
click at [77, 256] on div at bounding box center [75, 255] width 15 height 15
click at [78, 275] on div at bounding box center [75, 274] width 15 height 15
click at [76, 314] on div at bounding box center [75, 313] width 15 height 15
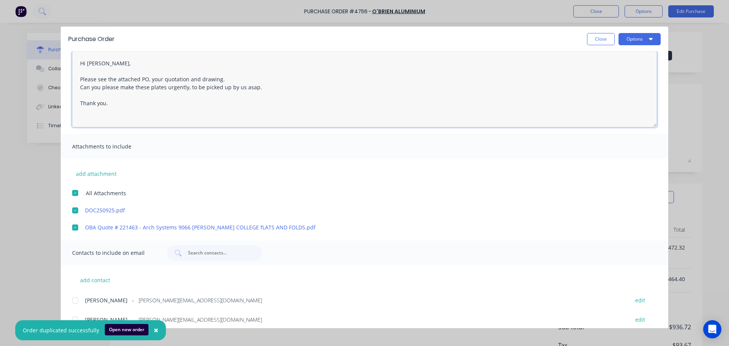
scroll to position [0, 0]
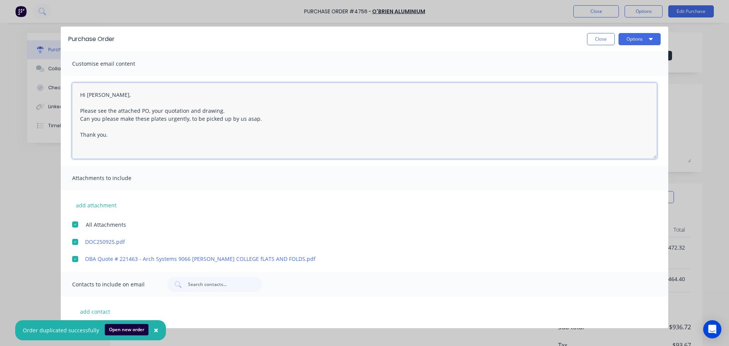
drag, startPoint x: 116, startPoint y: 142, endPoint x: 53, endPoint y: 85, distance: 85.2
click at [53, 85] on div "Purchase Order Close Options Customise email content Hi Michelle, Please see th…" at bounding box center [364, 173] width 729 height 346
click at [589, 41] on button "Close" at bounding box center [601, 39] width 28 height 12
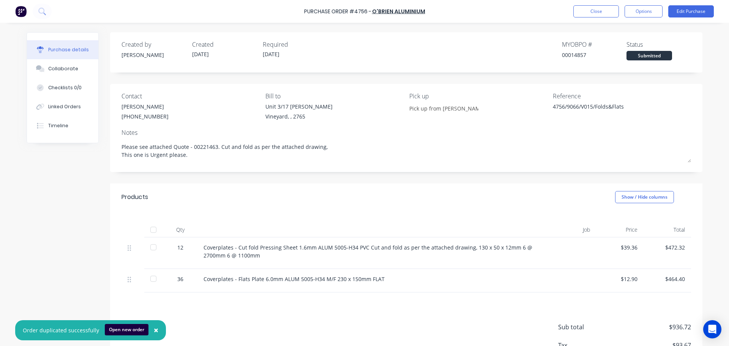
click at [465, 245] on div "Coverplates - Cut fold Pressing Sheet 1.6mm ALUM 5005-H34 PVC Cut and fold as p…" at bounding box center [369, 251] width 330 height 16
click at [468, 247] on div "Coverplates - Cut fold Pressing Sheet 1.6mm ALUM 5005-H34 PVC Cut and fold as p…" at bounding box center [369, 251] width 330 height 16
click at [695, 6] on button "Edit Purchase" at bounding box center [691, 11] width 46 height 12
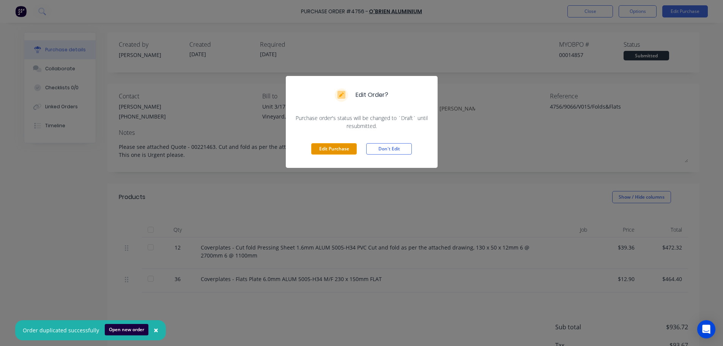
click at [348, 149] on button "Edit Purchase" at bounding box center [334, 148] width 46 height 11
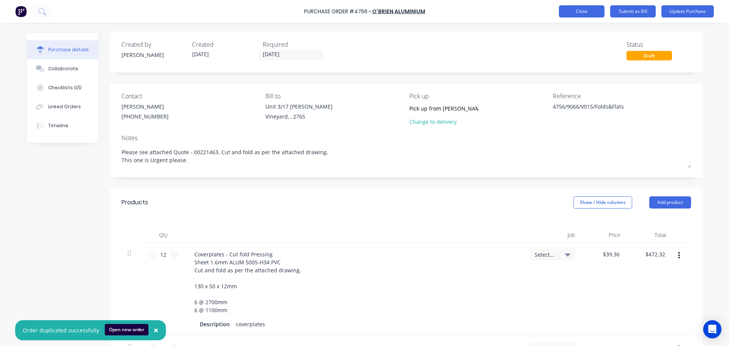
click at [597, 14] on button "Close" at bounding box center [582, 11] width 46 height 12
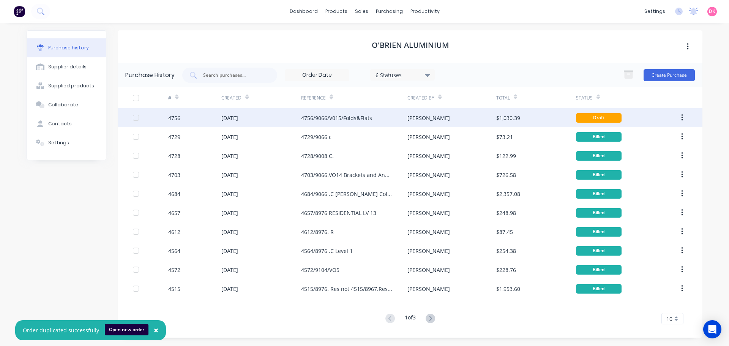
click at [268, 117] on div "[DATE]" at bounding box center [261, 117] width 80 height 19
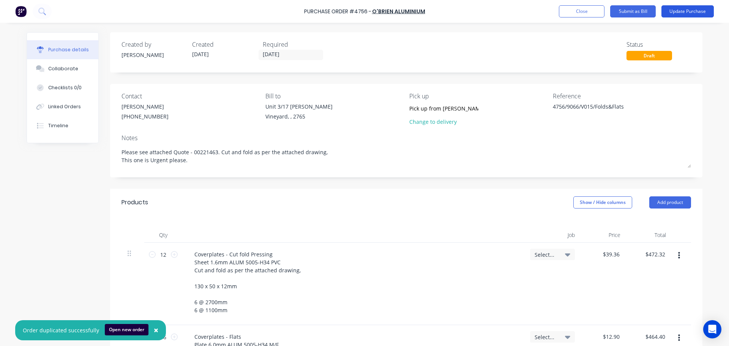
click at [691, 15] on button "Update Purchase" at bounding box center [687, 11] width 52 height 12
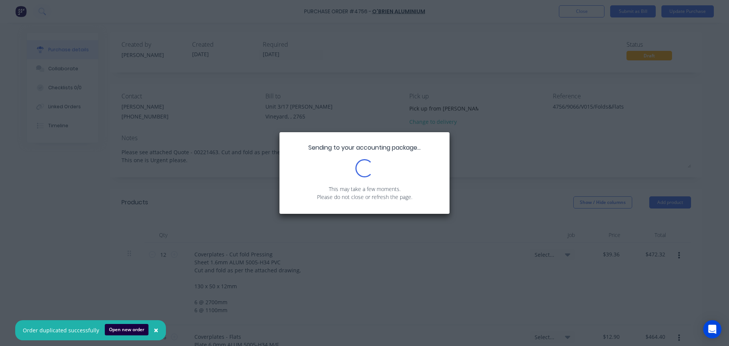
click at [154, 331] on span "×" at bounding box center [156, 330] width 5 height 11
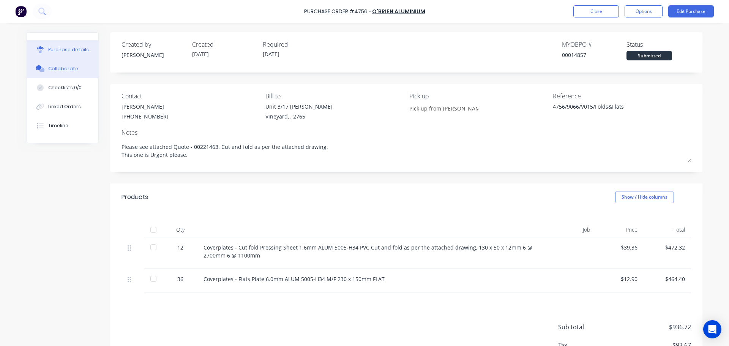
click at [51, 73] on button "Collaborate" at bounding box center [62, 68] width 71 height 19
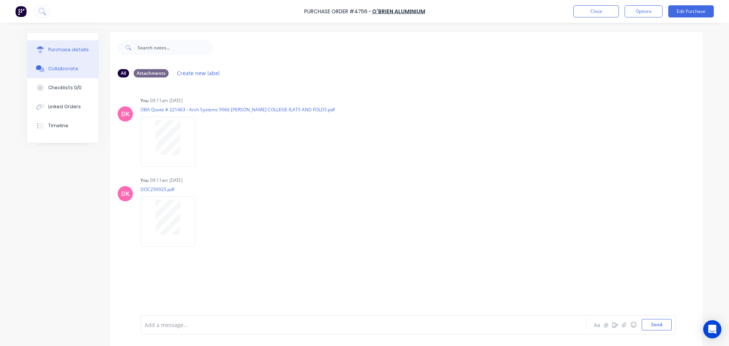
click at [60, 52] on div "Purchase details" at bounding box center [68, 49] width 41 height 7
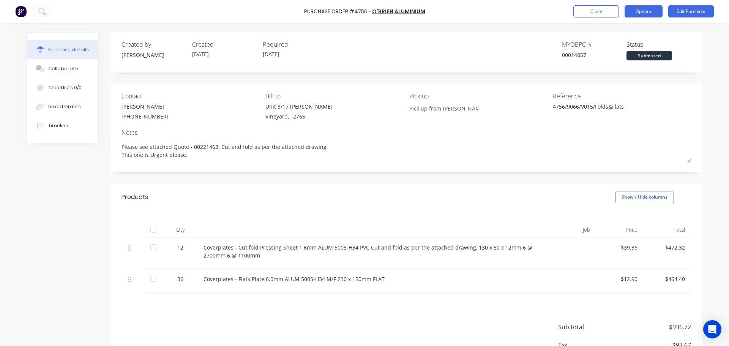
click at [643, 12] on button "Options" at bounding box center [644, 11] width 38 height 12
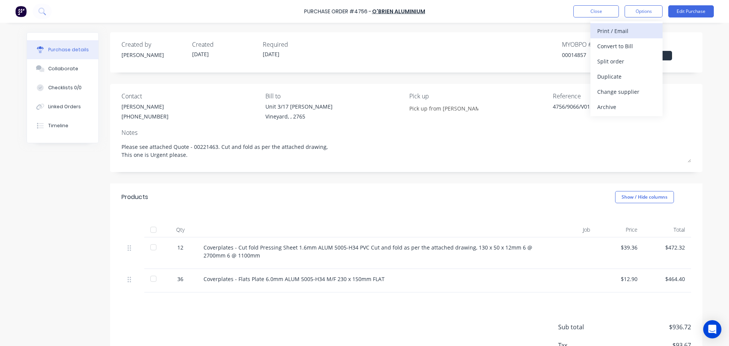
click at [621, 33] on div "Print / Email" at bounding box center [626, 30] width 58 height 11
click at [603, 47] on div "With pricing" at bounding box center [626, 46] width 58 height 11
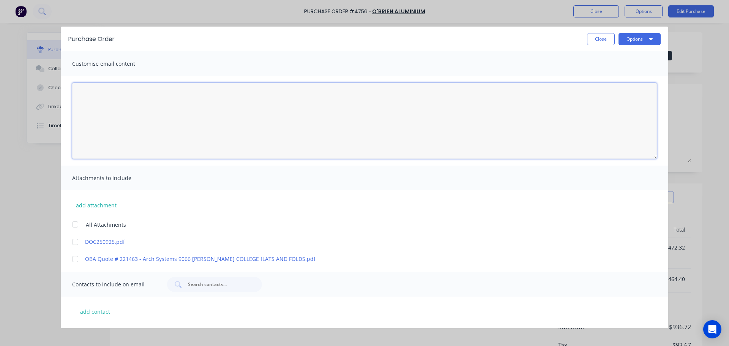
click at [134, 112] on textarea "[DATE]" at bounding box center [364, 121] width 585 height 76
paste textarea "Hi Michelle, Please see the attached PO, your quotation and drawing. Can you pl…"
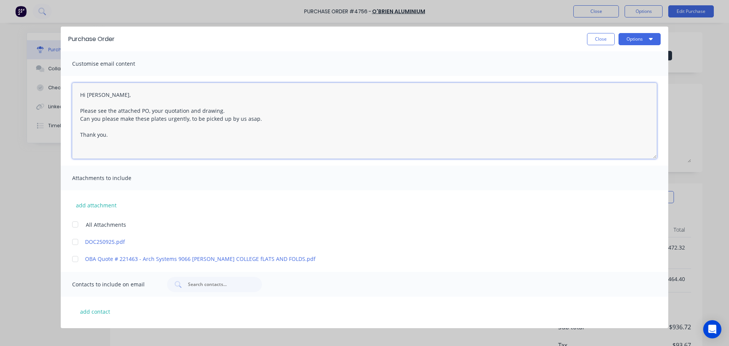
click at [199, 110] on textarea "Hi Michelle, Please see the attached PO, your quotation and drawing. Can you pl…" at bounding box center [364, 121] width 585 height 76
click at [222, 121] on textarea "Hi Michelle, Please see the attached PO, your quotation and the drawing. Can yo…" at bounding box center [364, 121] width 585 height 76
click at [258, 138] on textarea "Hi Michelle, Please see the attached PO, your quotation and the drawing. Can yo…" at bounding box center [364, 121] width 585 height 76
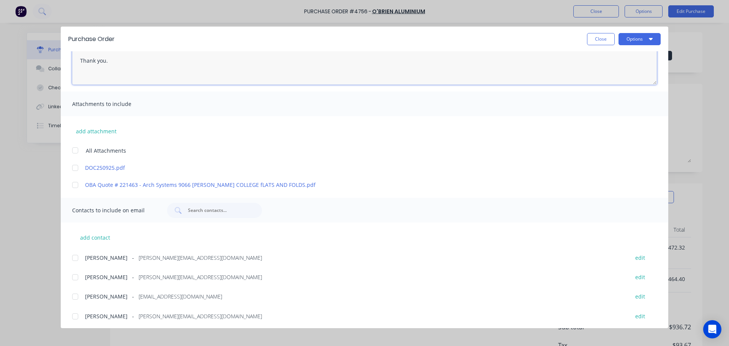
scroll to position [76, 0]
click at [75, 151] on div at bounding box center [75, 148] width 15 height 15
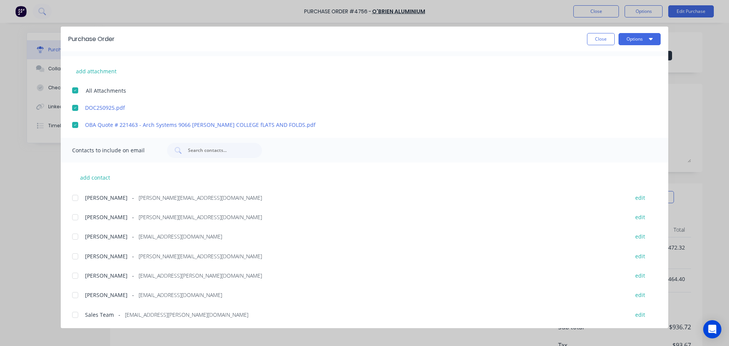
scroll to position [135, 0]
click at [76, 256] on div at bounding box center [75, 255] width 15 height 15
click at [75, 278] on div at bounding box center [75, 274] width 15 height 15
click at [74, 321] on div at bounding box center [75, 313] width 15 height 15
click at [202, 150] on input "text" at bounding box center [218, 150] width 63 height 8
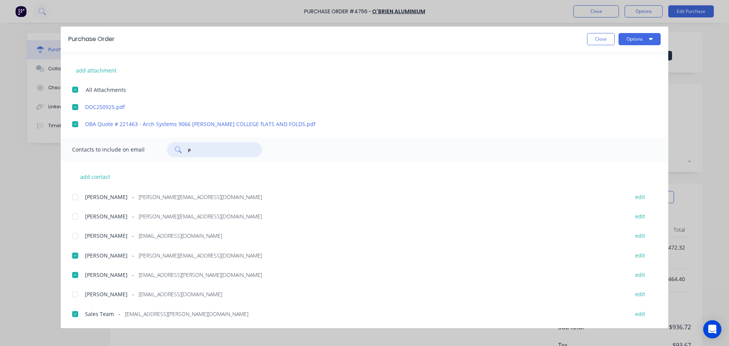
scroll to position [0, 0]
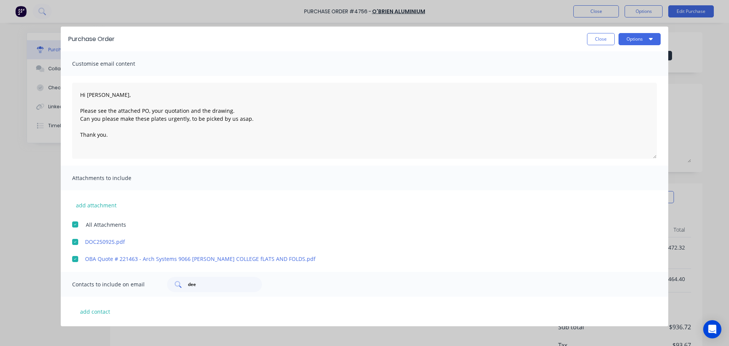
drag, startPoint x: 201, startPoint y: 291, endPoint x: 180, endPoint y: 288, distance: 21.5
click at [180, 288] on div "dee" at bounding box center [214, 284] width 95 height 15
drag, startPoint x: 204, startPoint y: 287, endPoint x: 179, endPoint y: 281, distance: 26.1
click at [179, 281] on div "dee" at bounding box center [214, 284] width 95 height 15
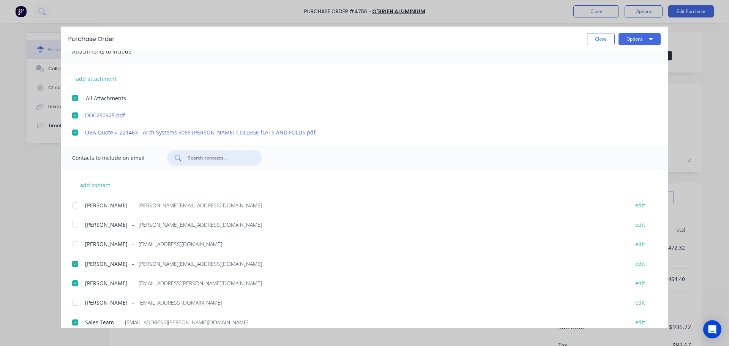
scroll to position [135, 0]
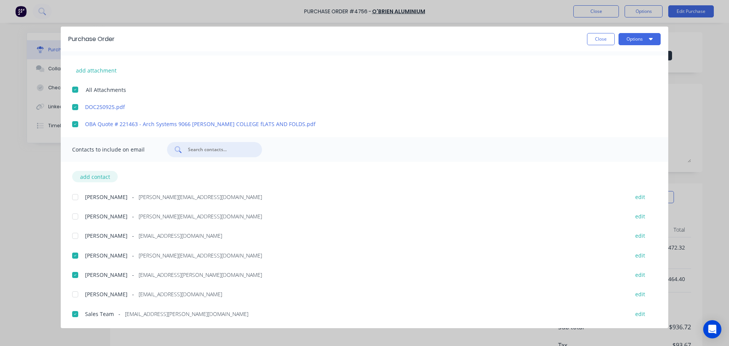
click at [106, 173] on button "add contact" at bounding box center [95, 176] width 46 height 11
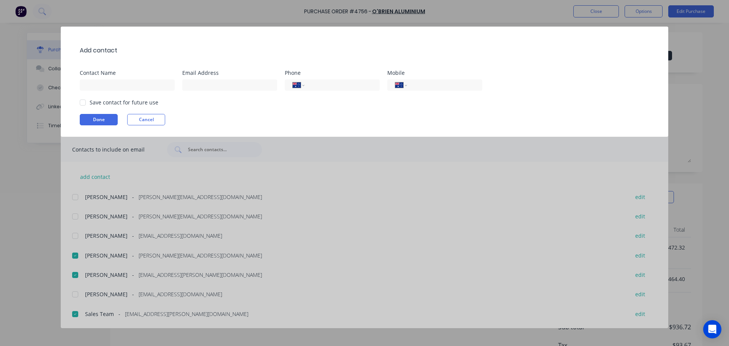
click at [83, 103] on div at bounding box center [82, 102] width 15 height 15
click at [122, 83] on input at bounding box center [127, 84] width 95 height 11
click at [212, 87] on input at bounding box center [229, 84] width 95 height 11
click at [114, 88] on input "[PERSON_NAME]" at bounding box center [127, 84] width 95 height 11
click at [95, 123] on button "Done" at bounding box center [99, 119] width 38 height 11
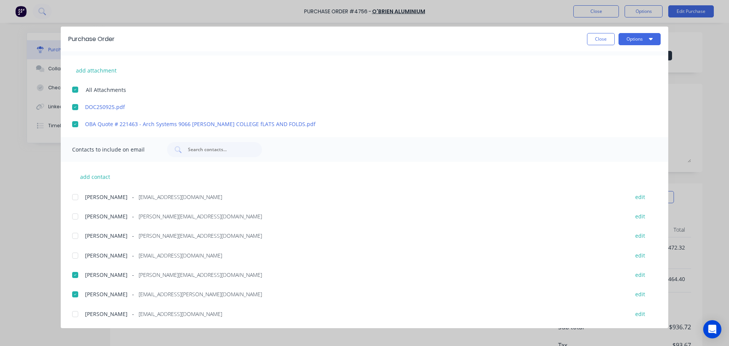
click at [71, 197] on div at bounding box center [75, 196] width 15 height 15
click at [642, 39] on button "Options" at bounding box center [640, 39] width 42 height 12
click at [527, 100] on div "add attachment All Attachments DOC250925.pdf OBA Quote # 221463 - Arch Systems …" at bounding box center [365, 91] width 608 height 73
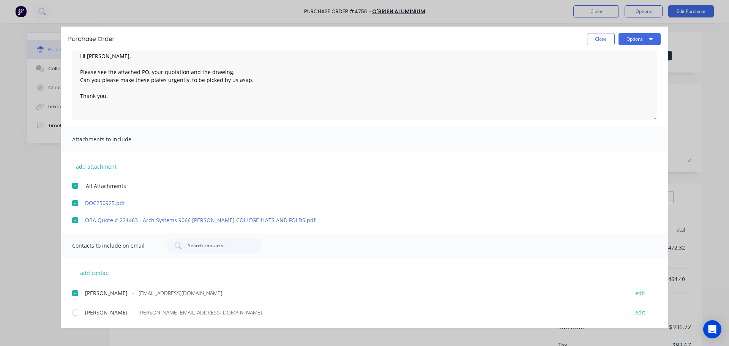
scroll to position [0, 0]
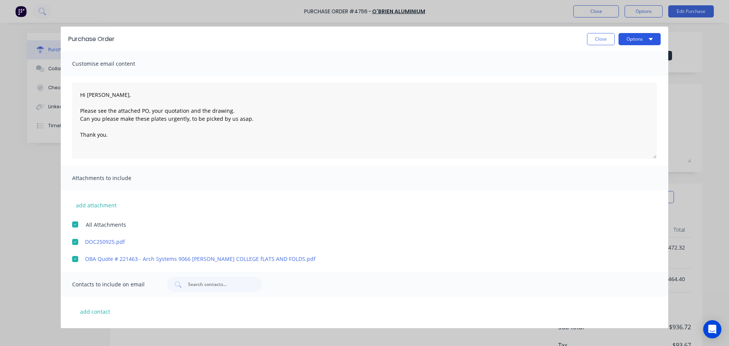
click at [654, 39] on button "Options" at bounding box center [640, 39] width 42 height 12
click at [159, 126] on textarea "Hi Michelle, Please see the attached PO, your quotation and the drawing. Can yo…" at bounding box center [364, 121] width 585 height 76
click at [187, 110] on textarea "Hi Michelle, Please see the attached PO, your quotation and the drawing. Can yo…" at bounding box center [364, 121] width 585 height 76
click at [636, 41] on button "Options" at bounding box center [640, 39] width 42 height 12
click at [616, 88] on div "Email" at bounding box center [624, 88] width 58 height 11
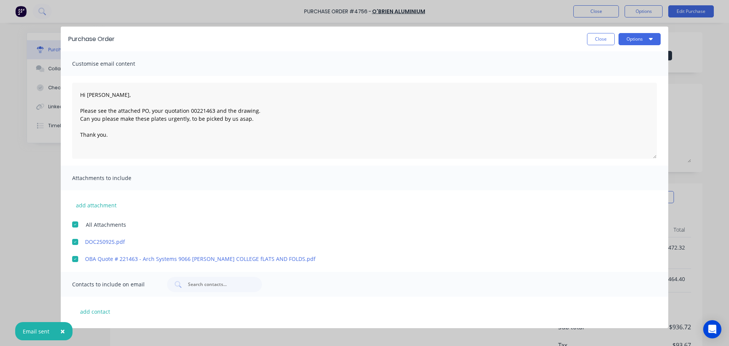
click at [76, 226] on div at bounding box center [75, 224] width 15 height 15
click at [637, 39] on button "Options" at bounding box center [640, 39] width 42 height 12
click at [619, 73] on div "Print" at bounding box center [624, 73] width 58 height 11
click at [595, 41] on button "Close" at bounding box center [601, 39] width 28 height 12
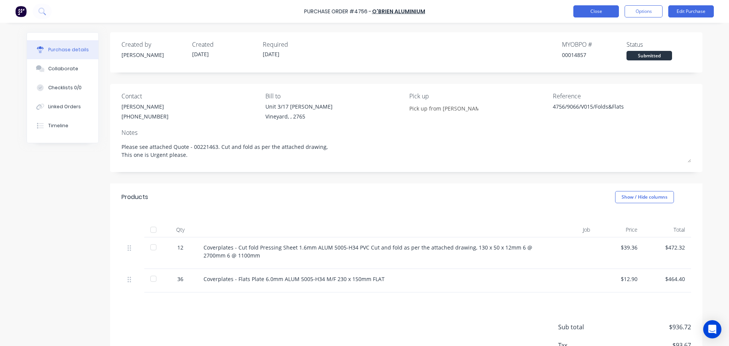
click at [593, 12] on button "Close" at bounding box center [596, 11] width 46 height 12
